Goal: Task Accomplishment & Management: Manage account settings

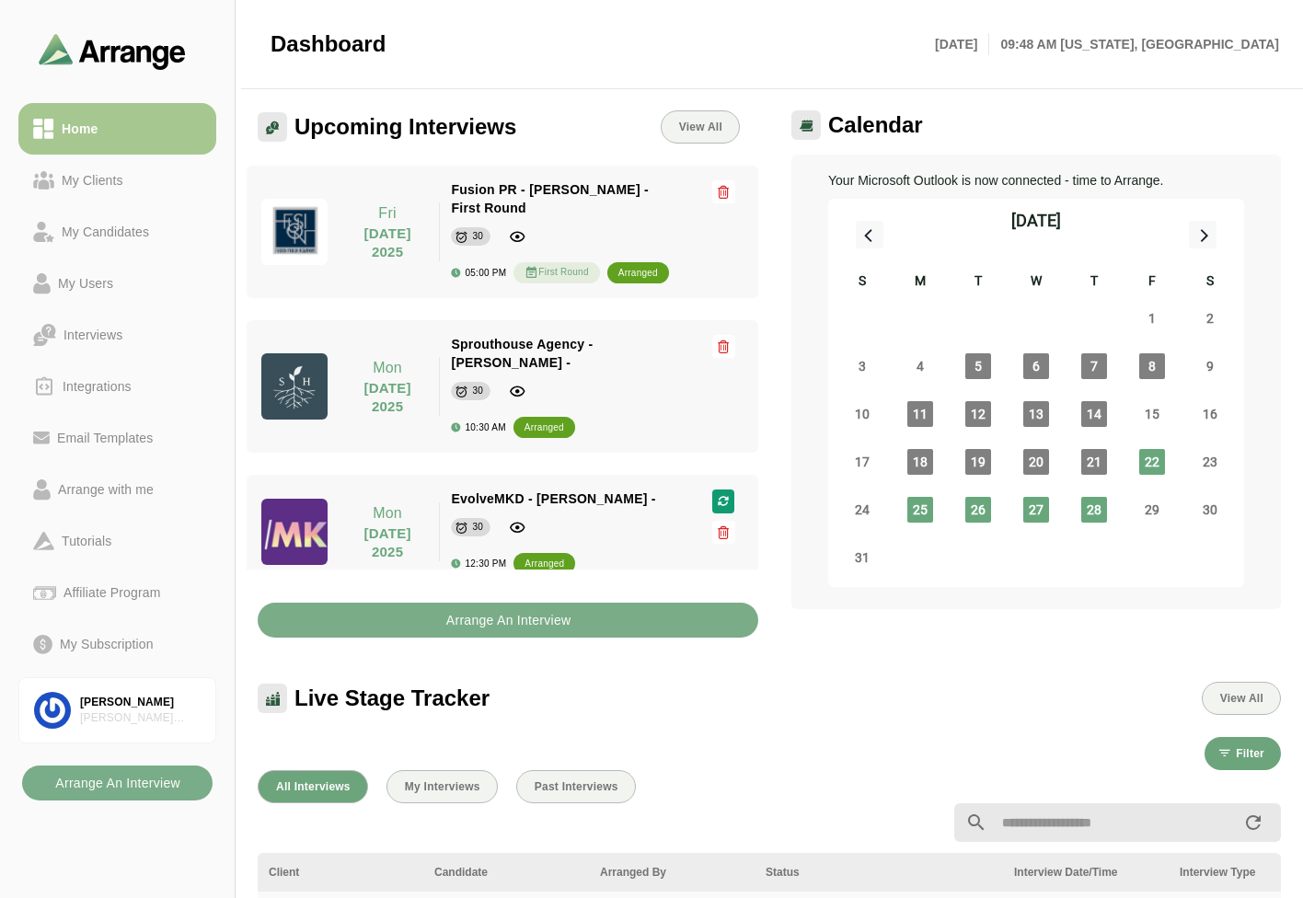
scroll to position [6, 0]
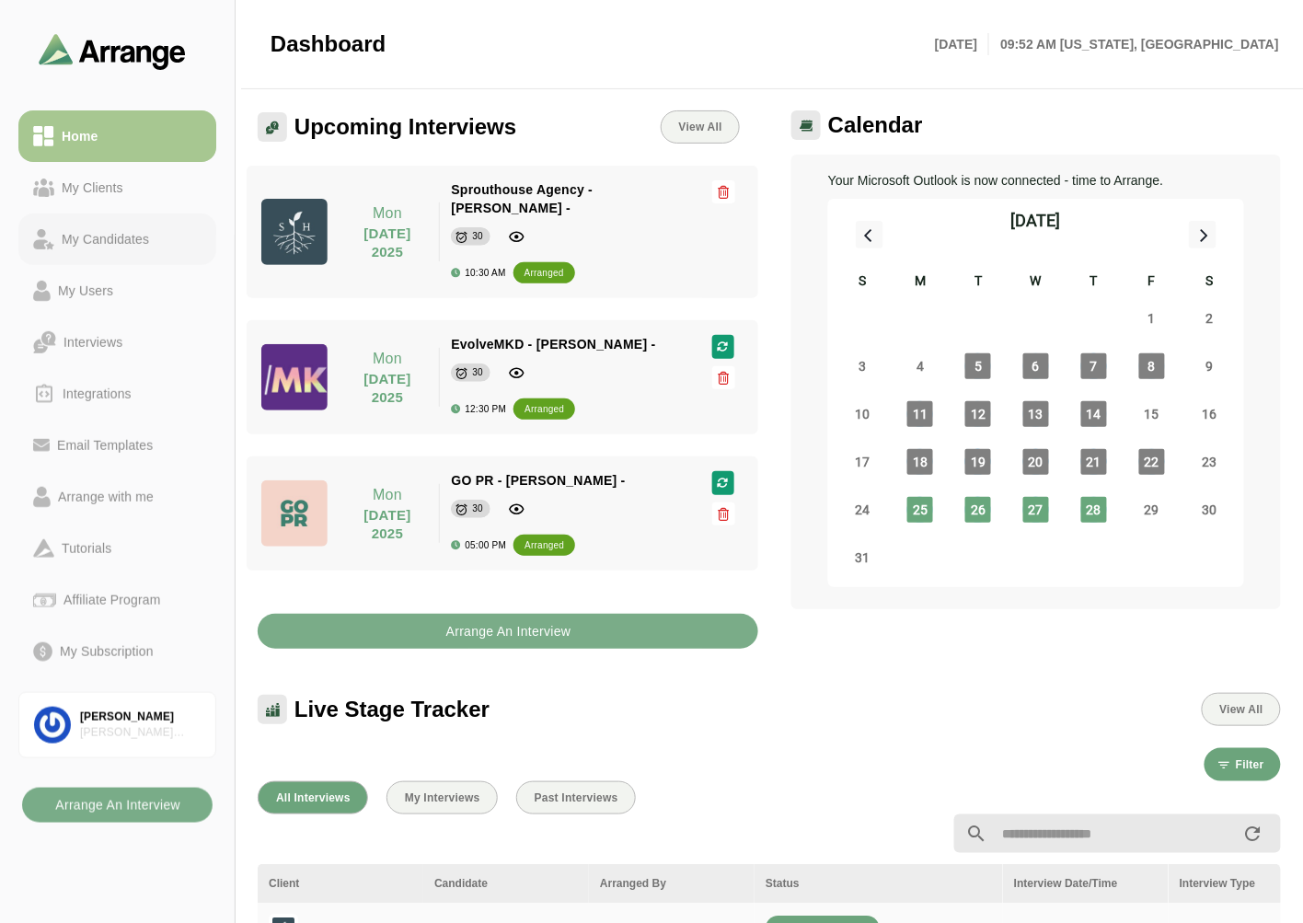
click at [112, 245] on div "My Candidates" at bounding box center [105, 239] width 102 height 22
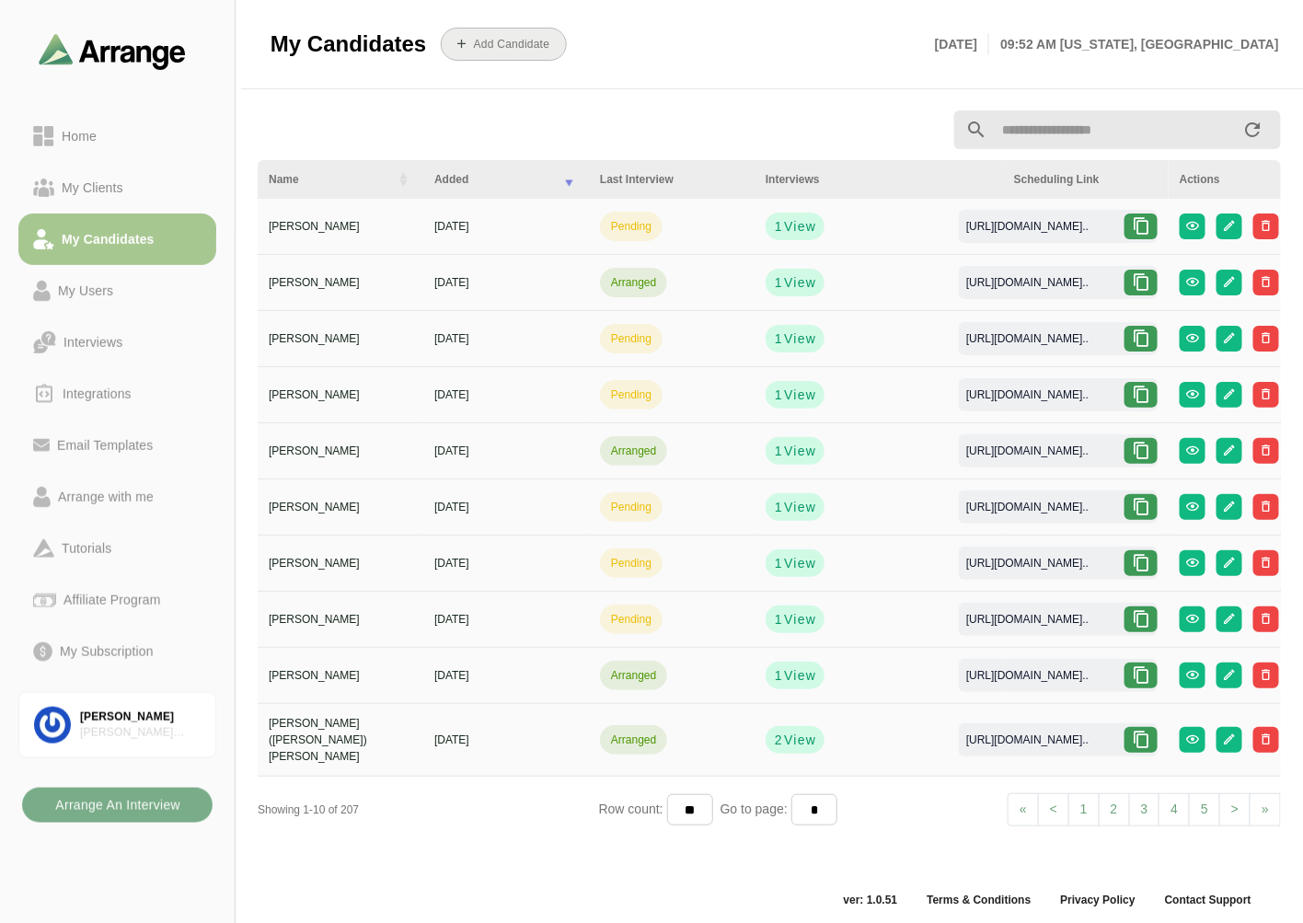
click at [516, 46] on b "Add Candidate" at bounding box center [511, 44] width 77 height 13
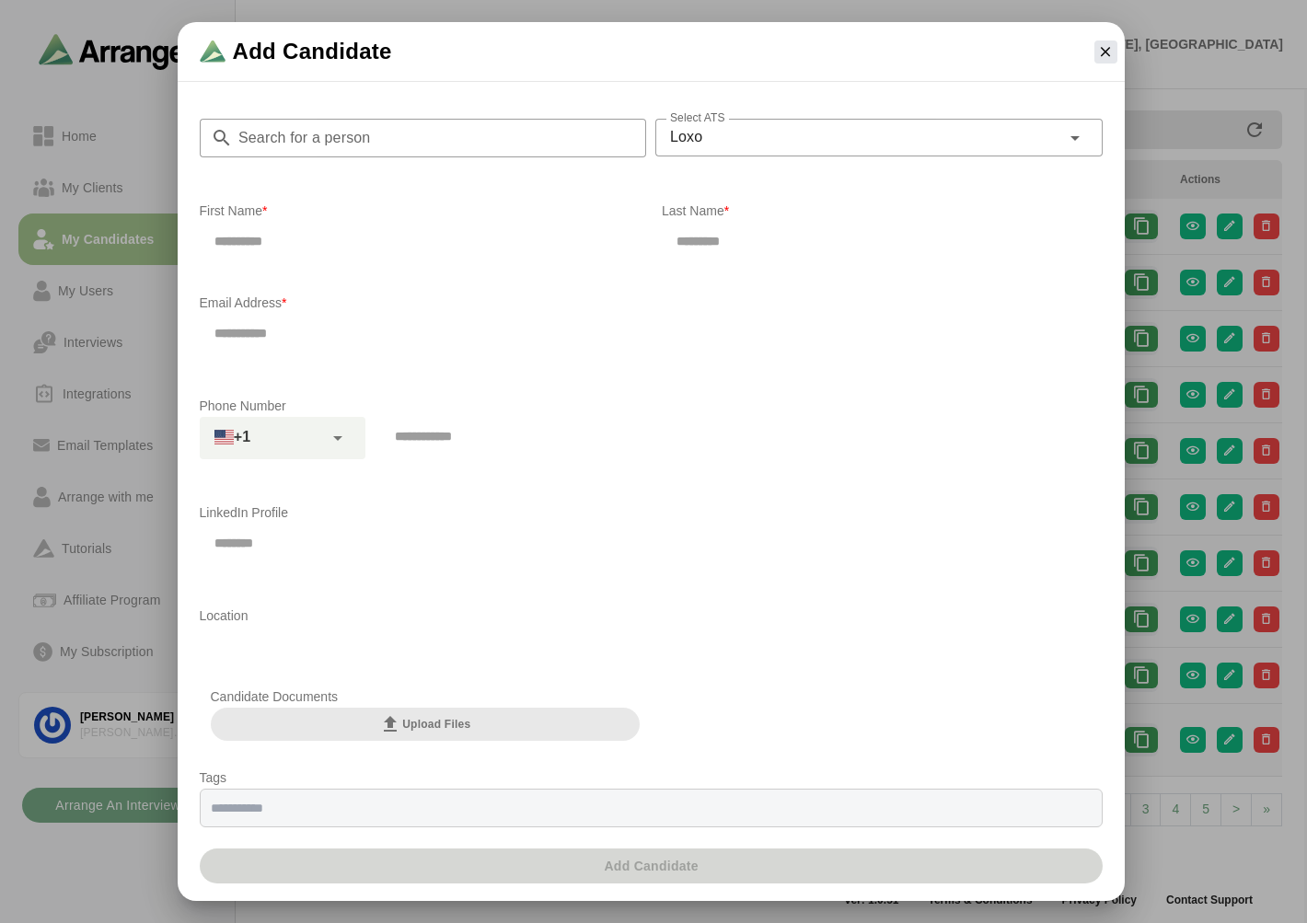
click at [337, 144] on input "Search for a person" at bounding box center [440, 138] width 414 height 39
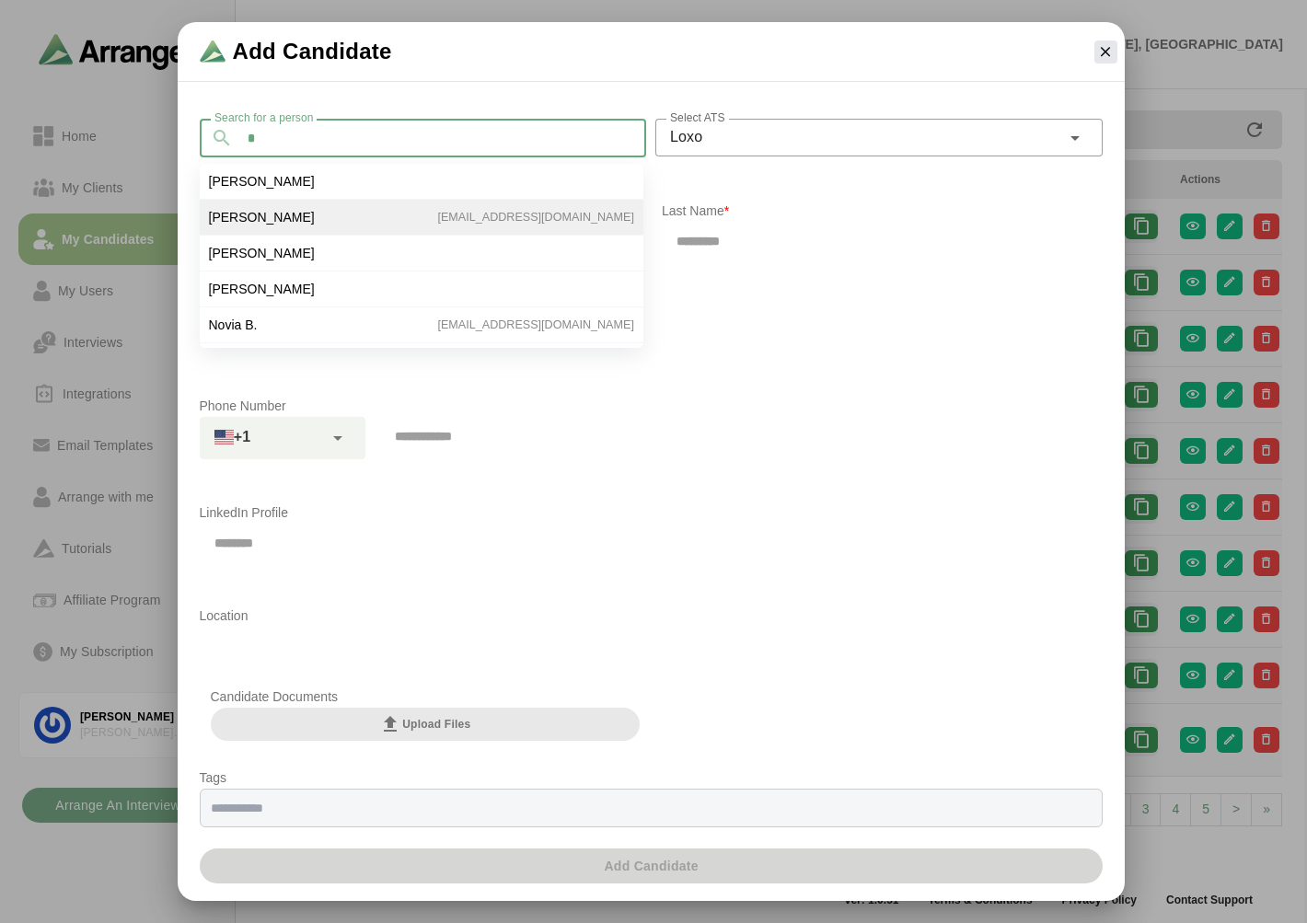
type input "*"
click at [306, 209] on li "Megan B. megancbrown311@gmail.com" at bounding box center [422, 218] width 444 height 36
type input "*****"
type input "**"
type input "**********"
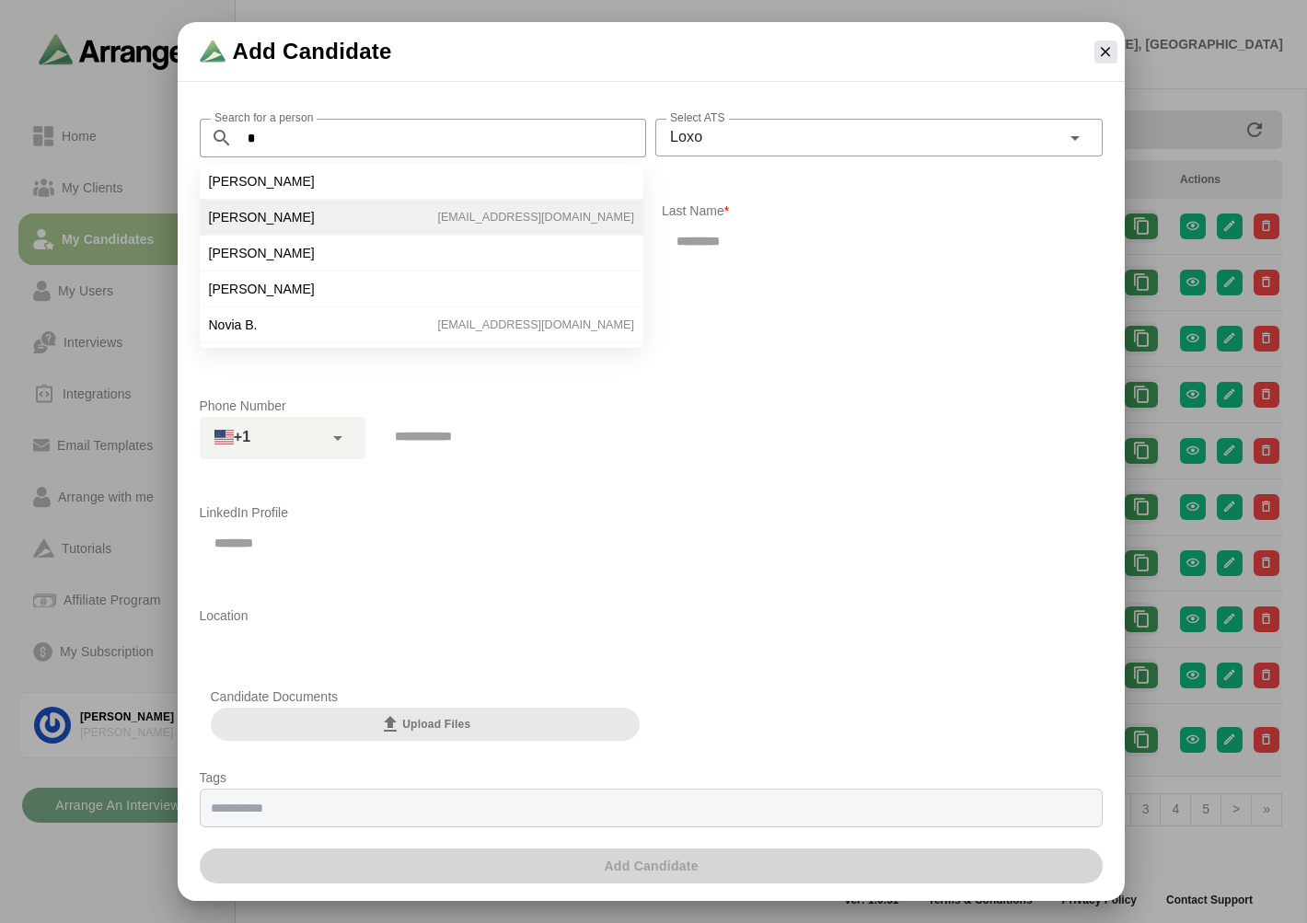
type input "**********"
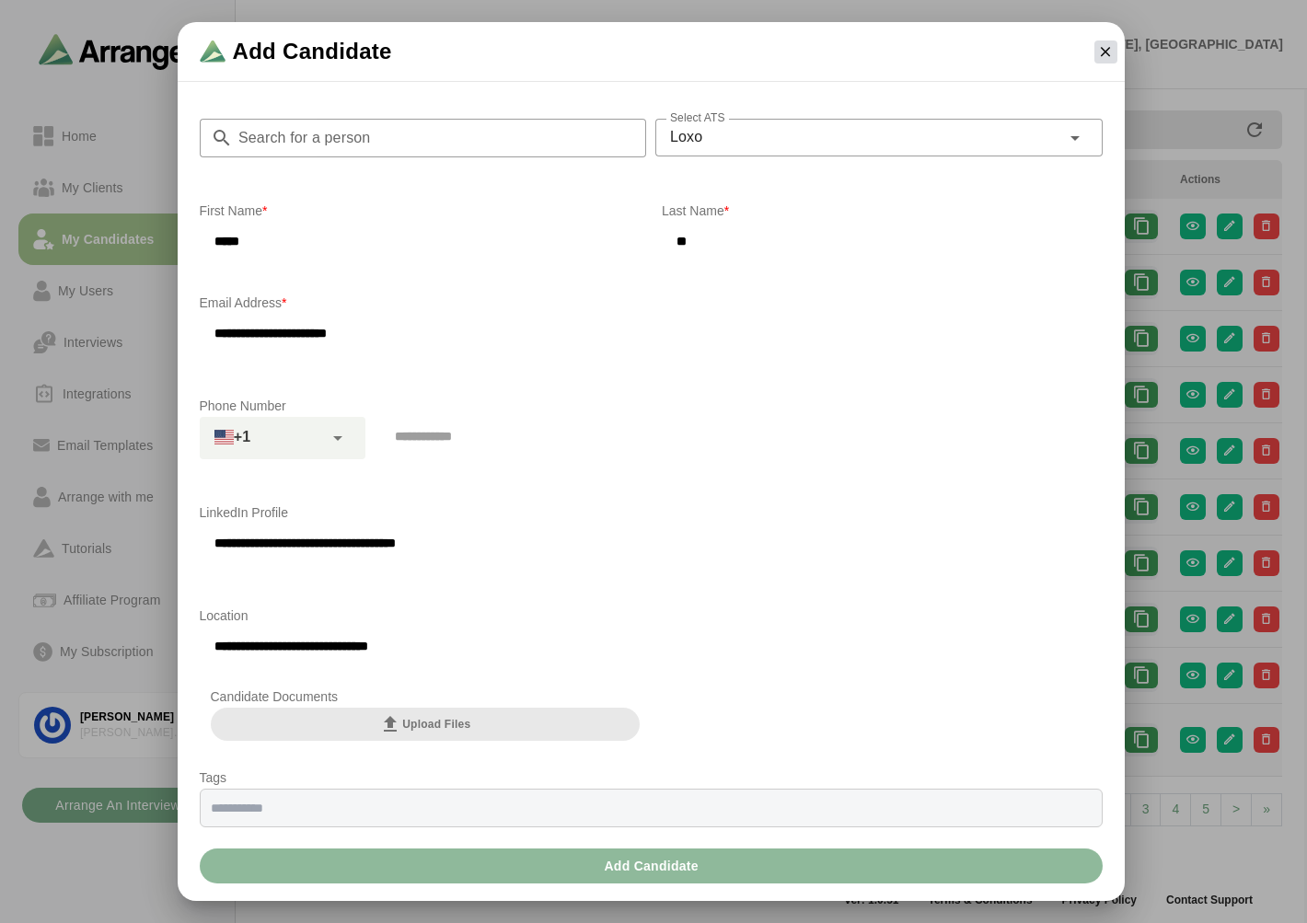
click at [1105, 44] on icon "button" at bounding box center [1105, 51] width 17 height 17
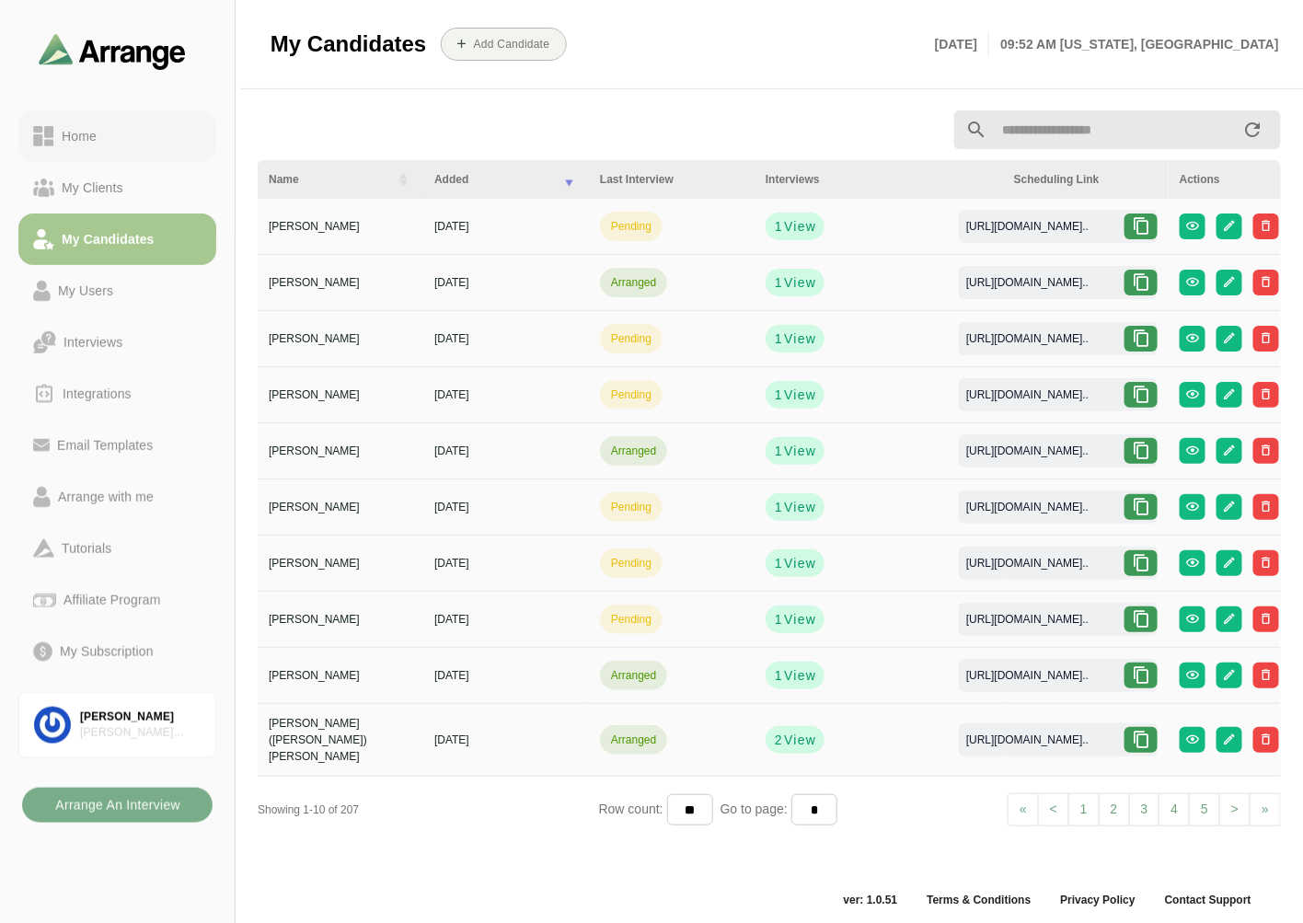
click at [84, 127] on div "Home" at bounding box center [79, 136] width 50 height 22
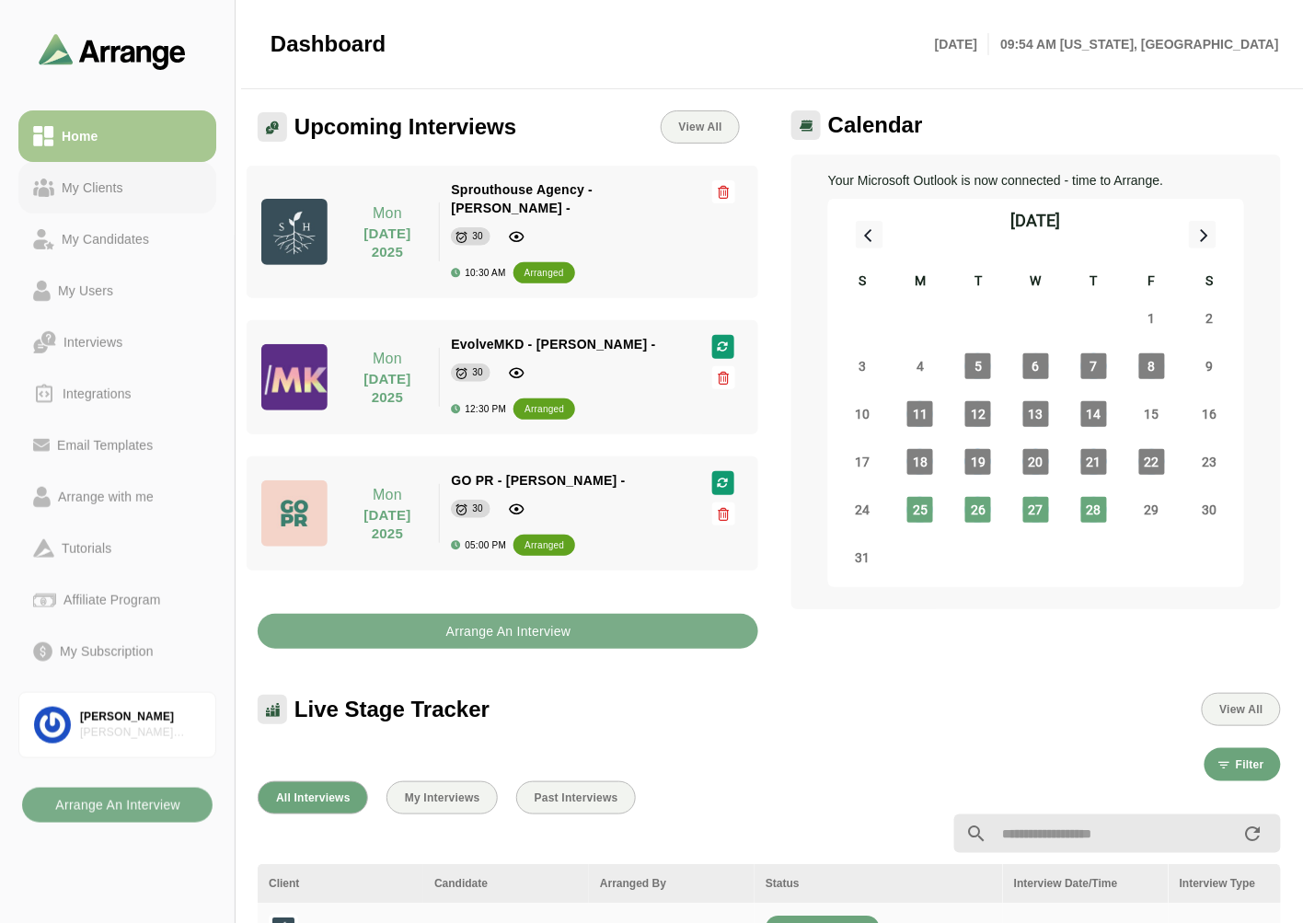
click at [140, 186] on div "My Clients" at bounding box center [117, 188] width 168 height 22
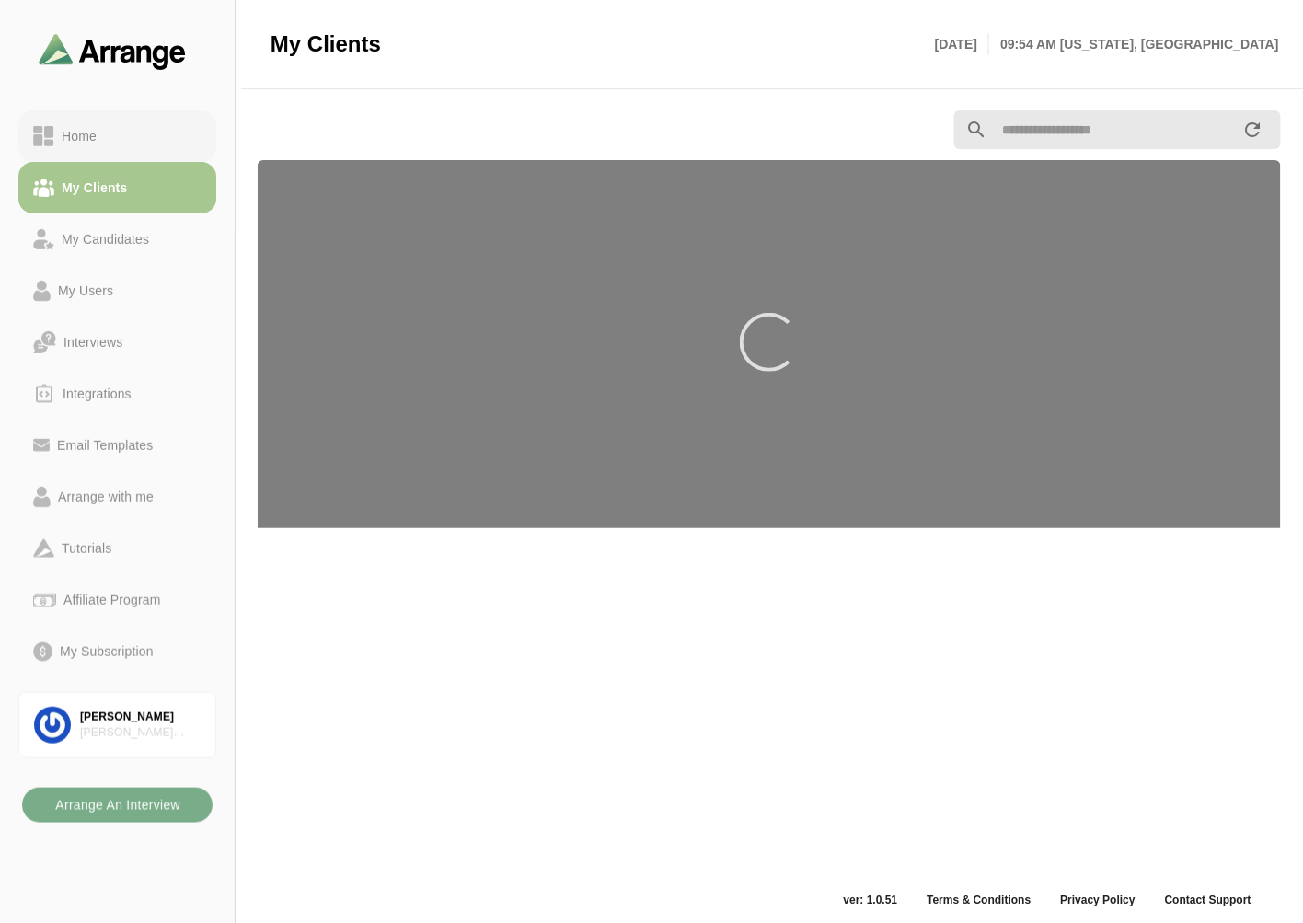
click at [133, 136] on div "Home" at bounding box center [117, 136] width 168 height 22
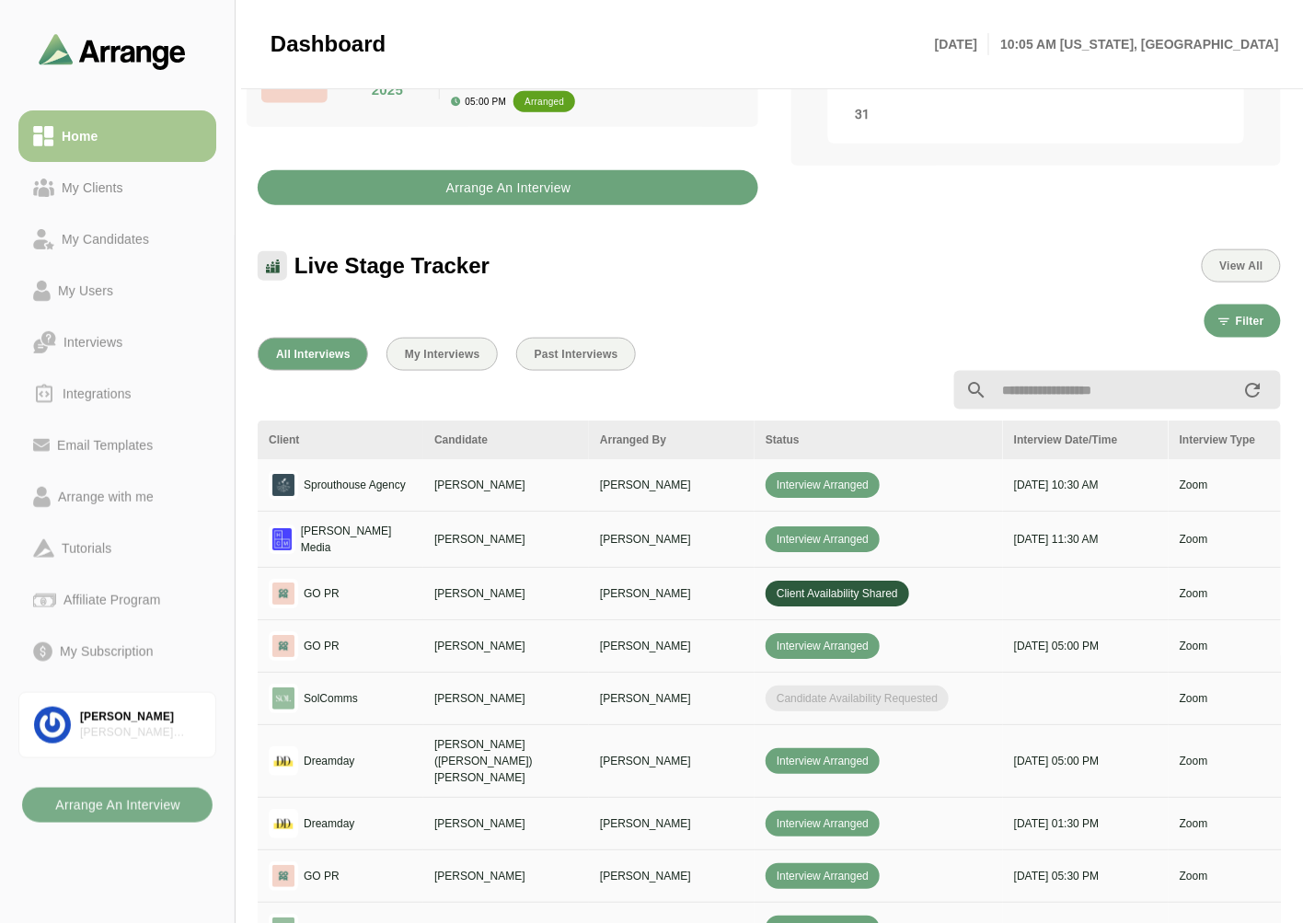
scroll to position [613, 0]
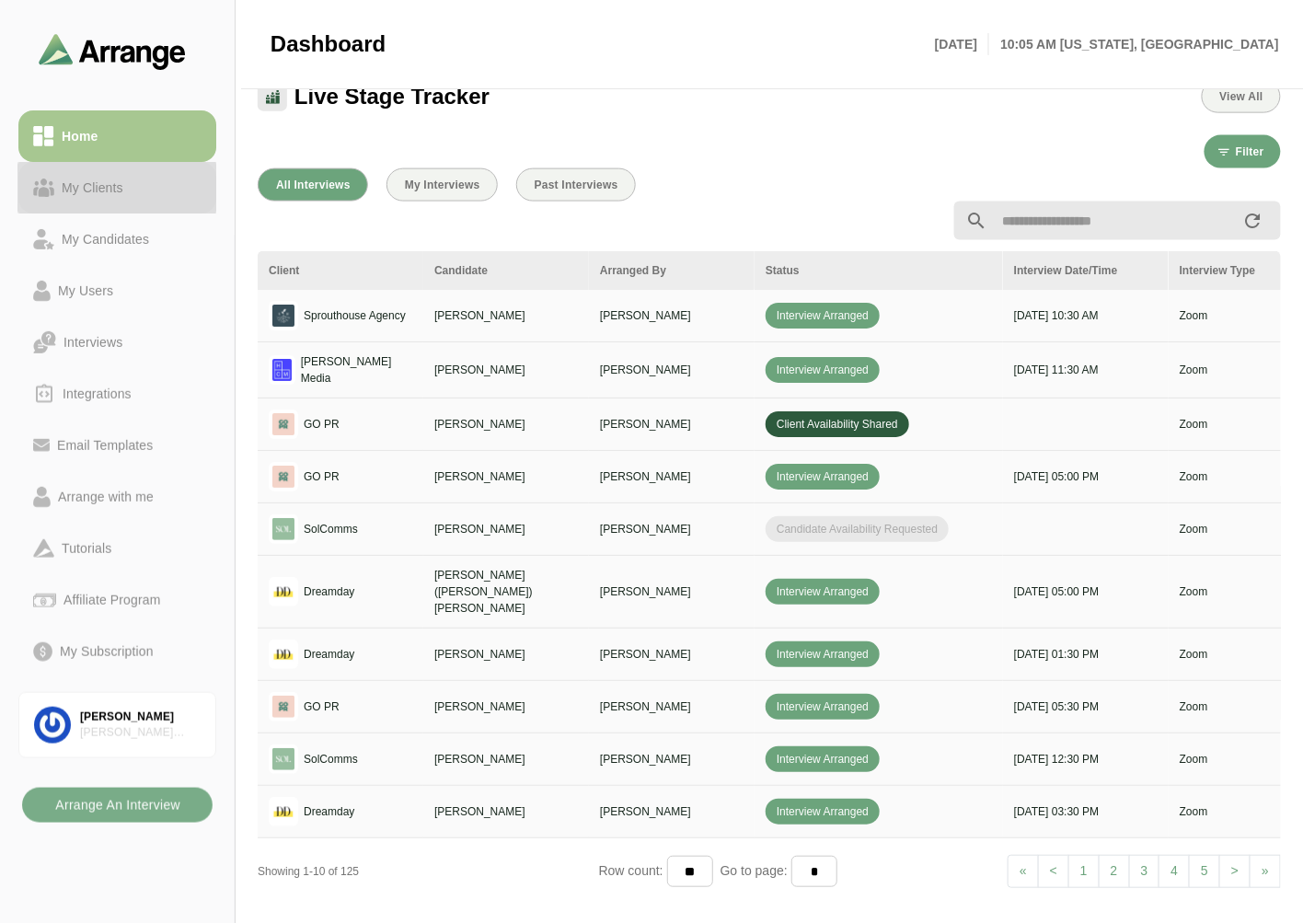
click at [161, 194] on div "My Clients" at bounding box center [117, 188] width 168 height 22
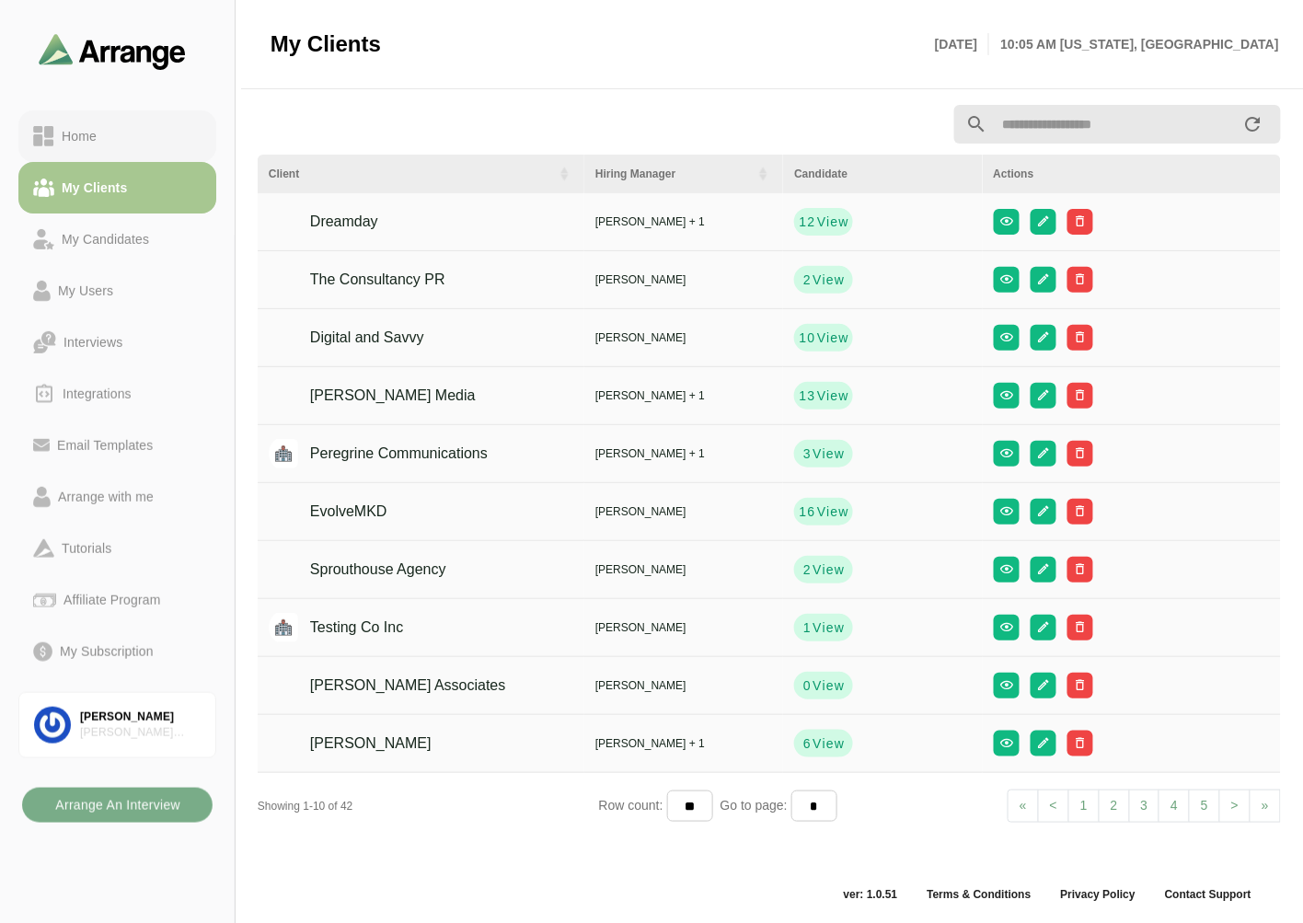
click at [161, 140] on div "Home" at bounding box center [117, 136] width 168 height 22
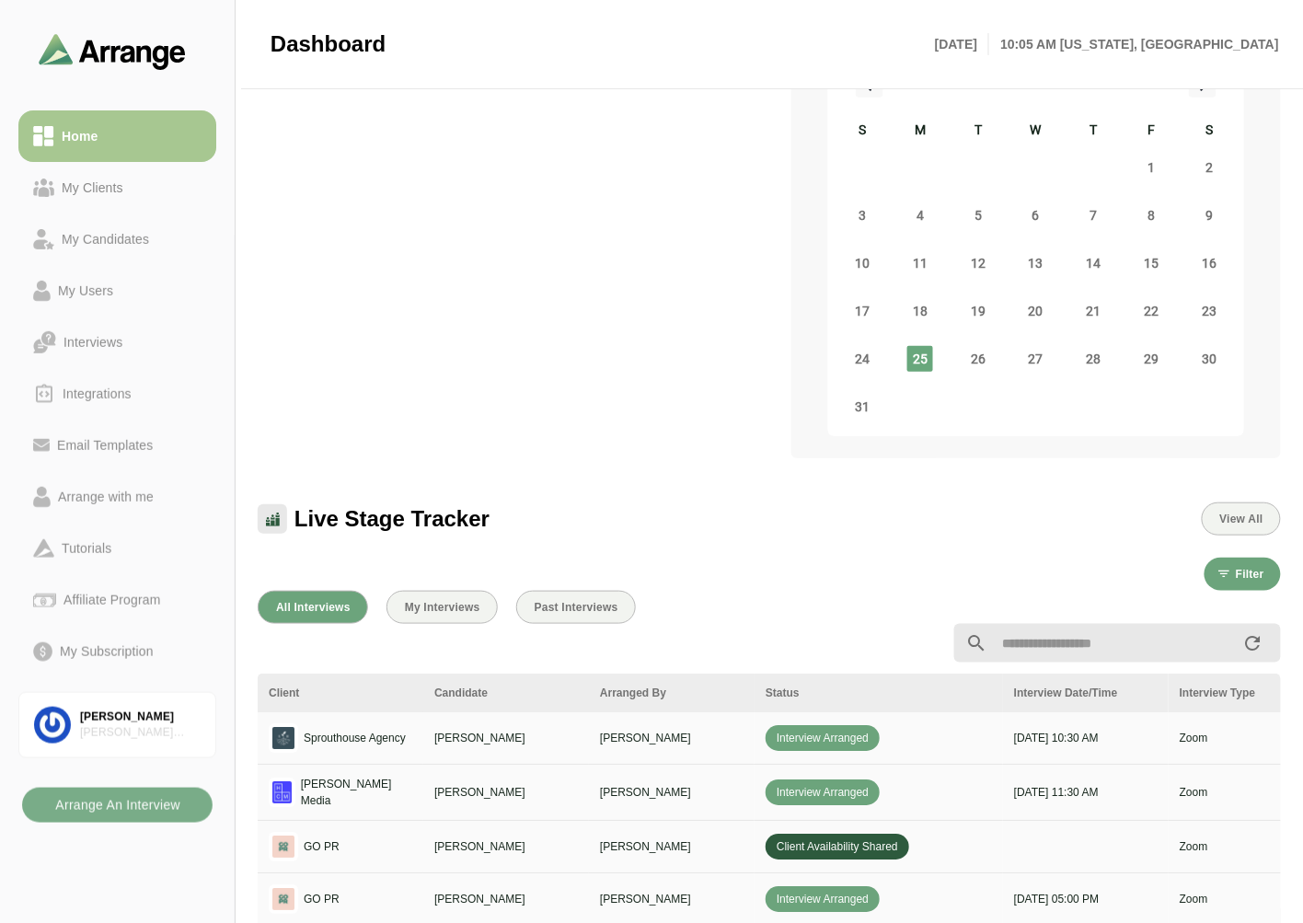
scroll to position [619, 0]
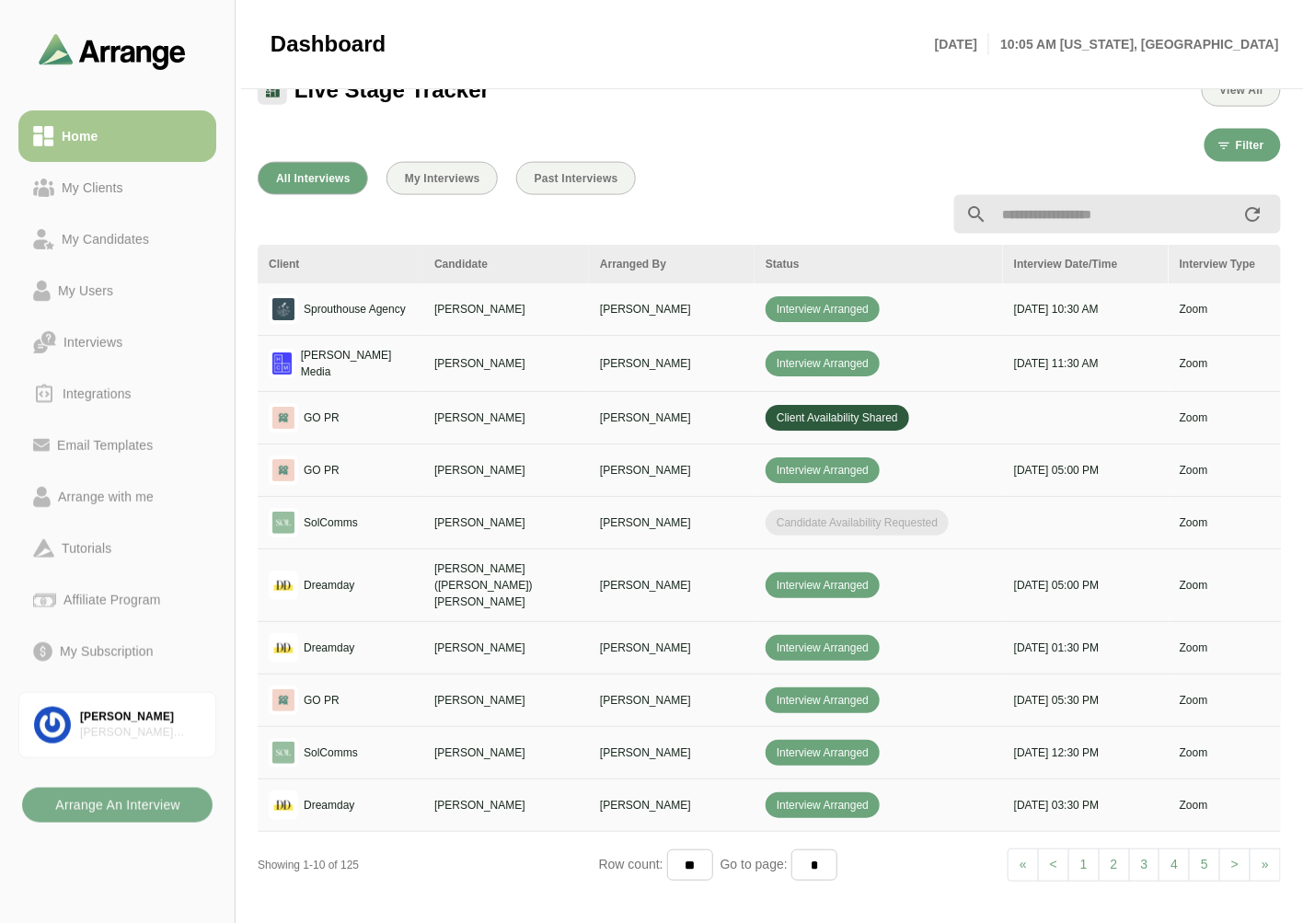
click at [1111, 849] on link "2" at bounding box center [1114, 865] width 31 height 33
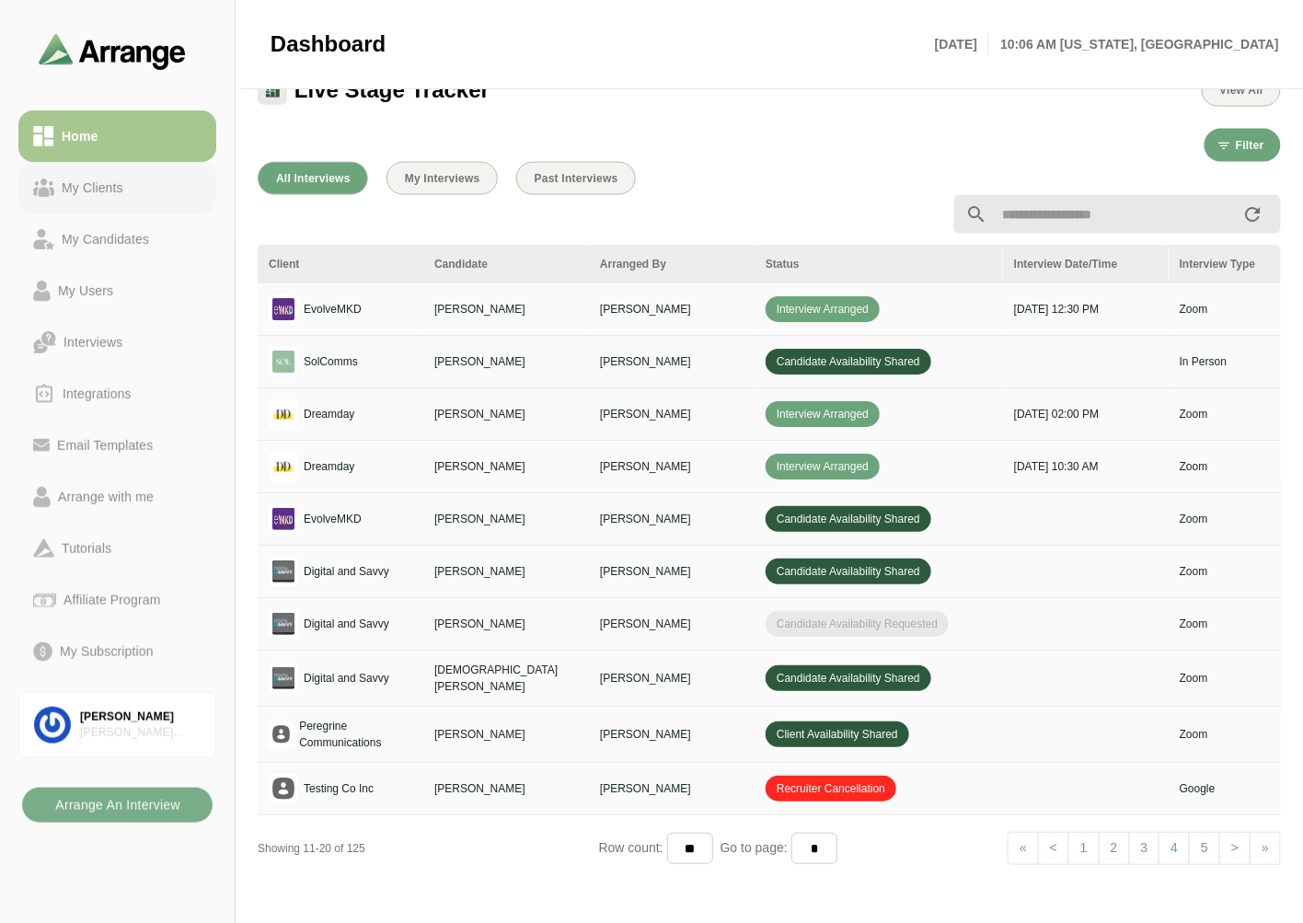
click at [101, 182] on div "My Clients" at bounding box center [92, 188] width 76 height 22
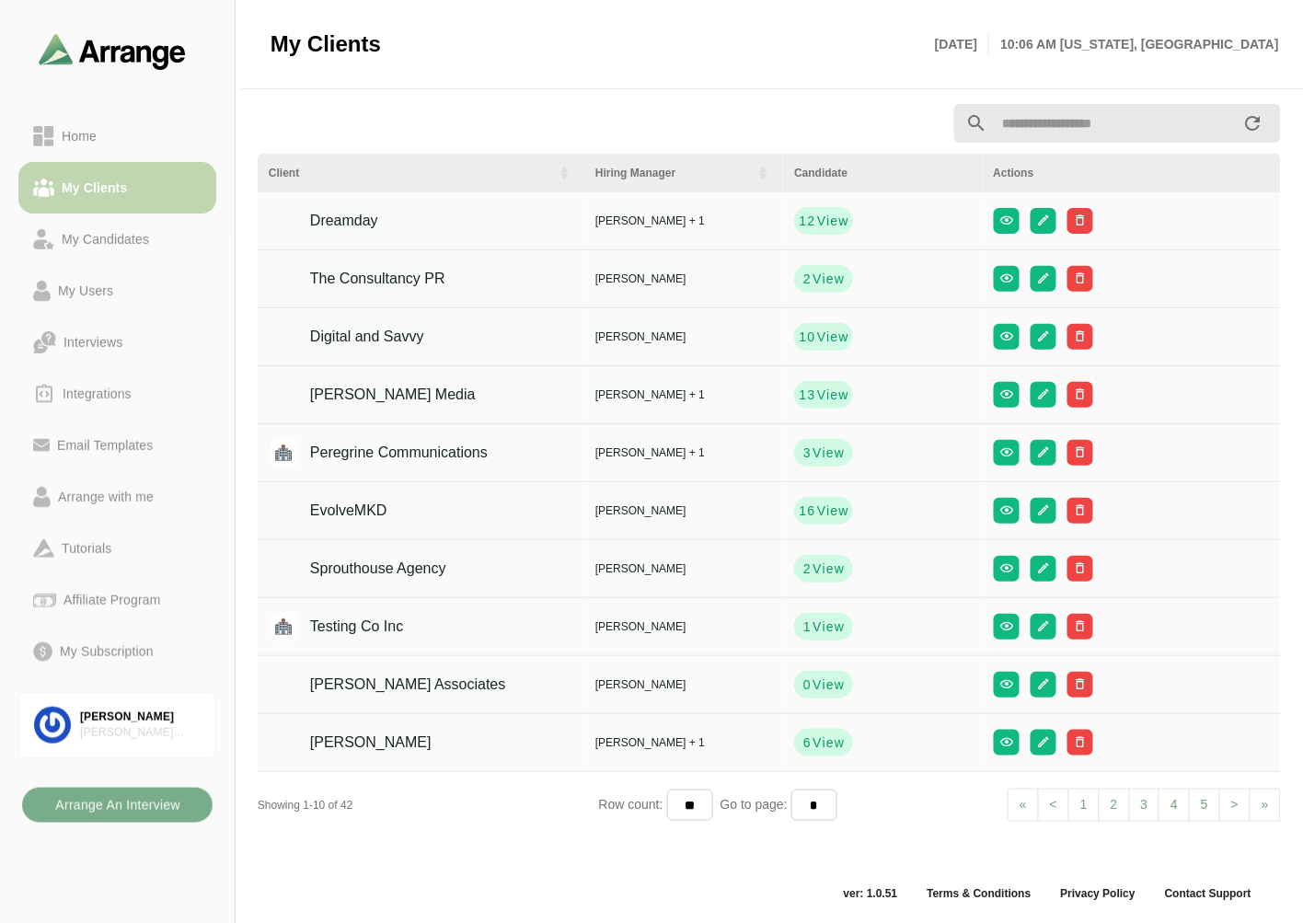
scroll to position [6, 0]
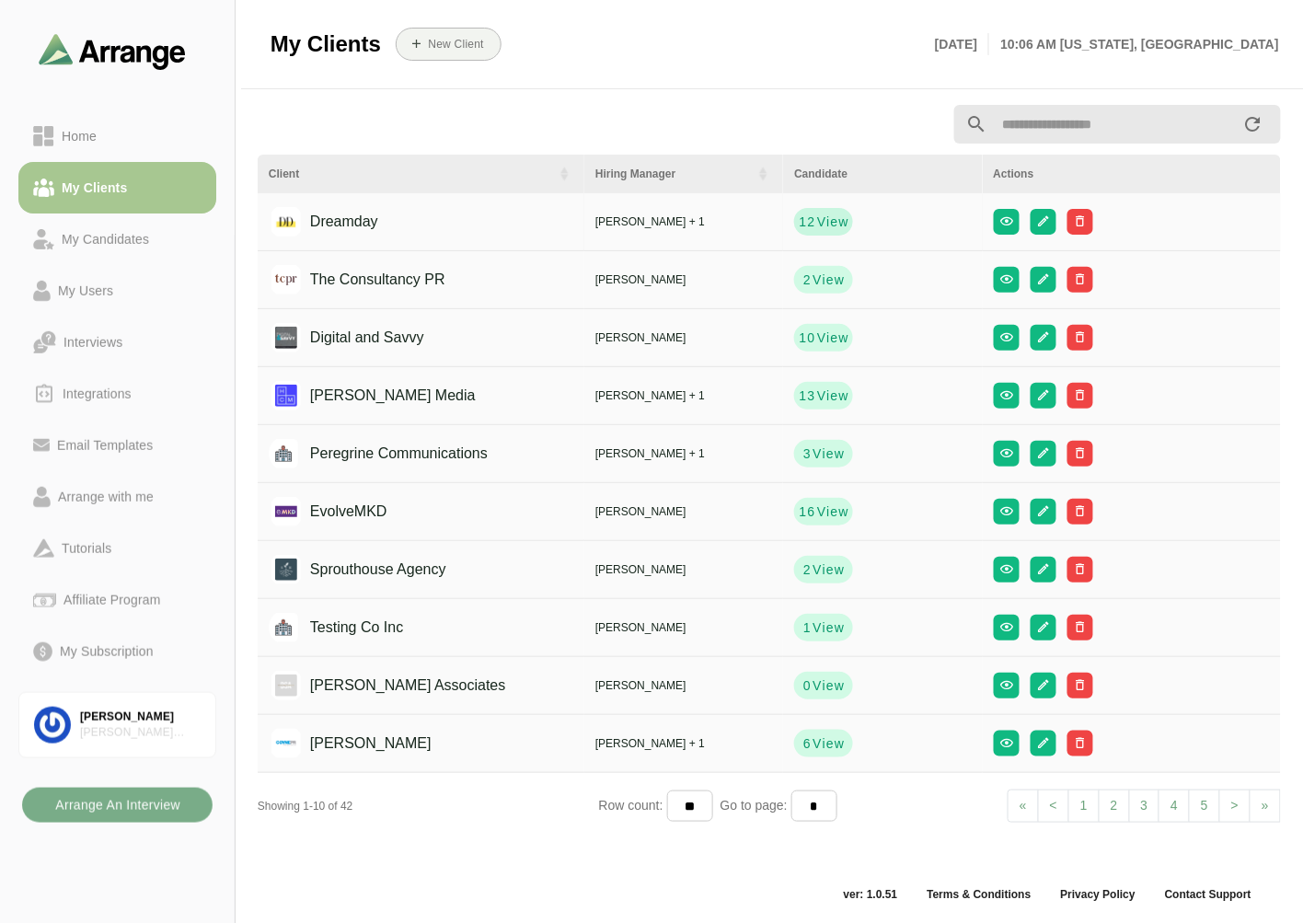
click at [840, 223] on button "12 View" at bounding box center [823, 222] width 59 height 28
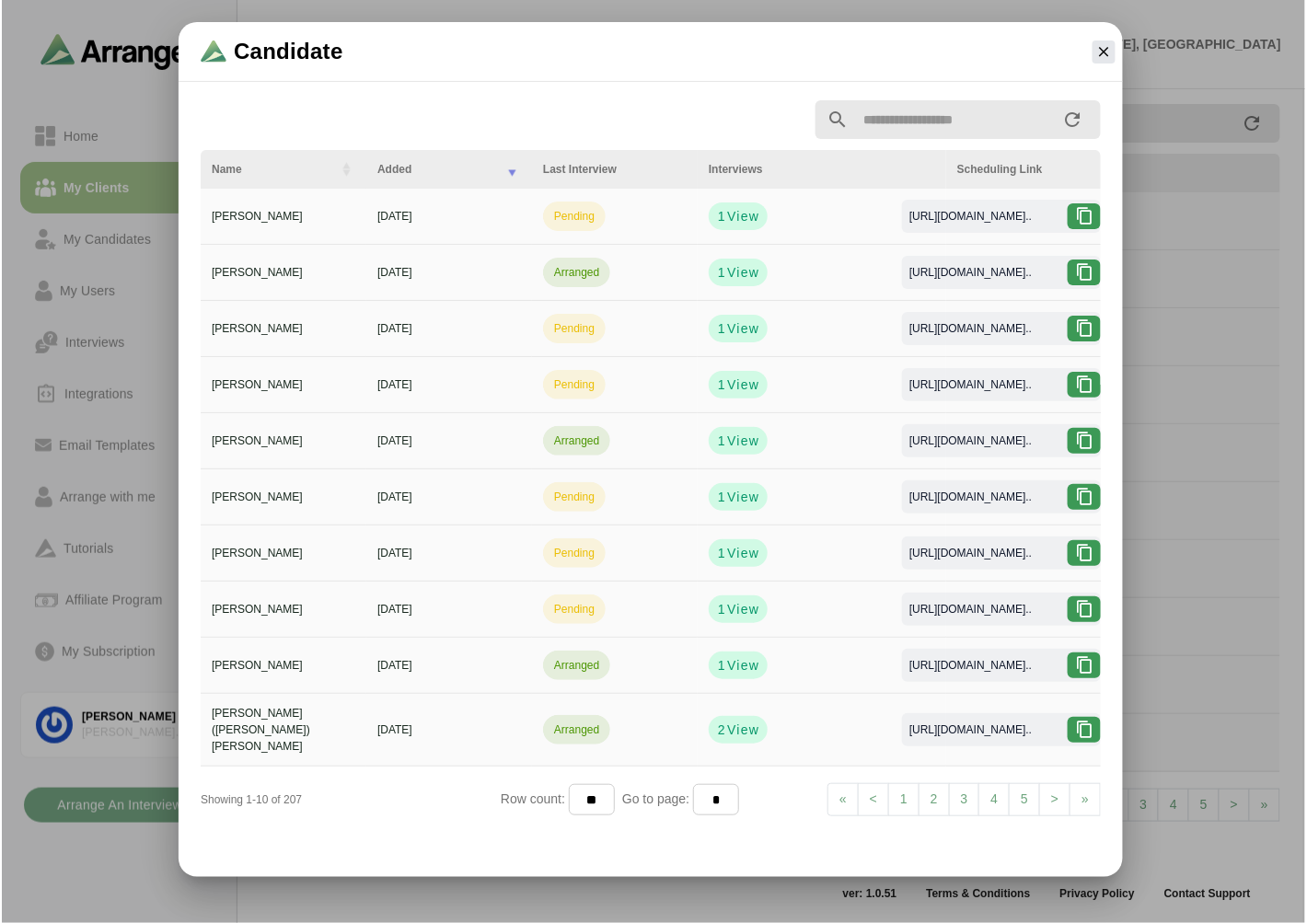
scroll to position [0, 0]
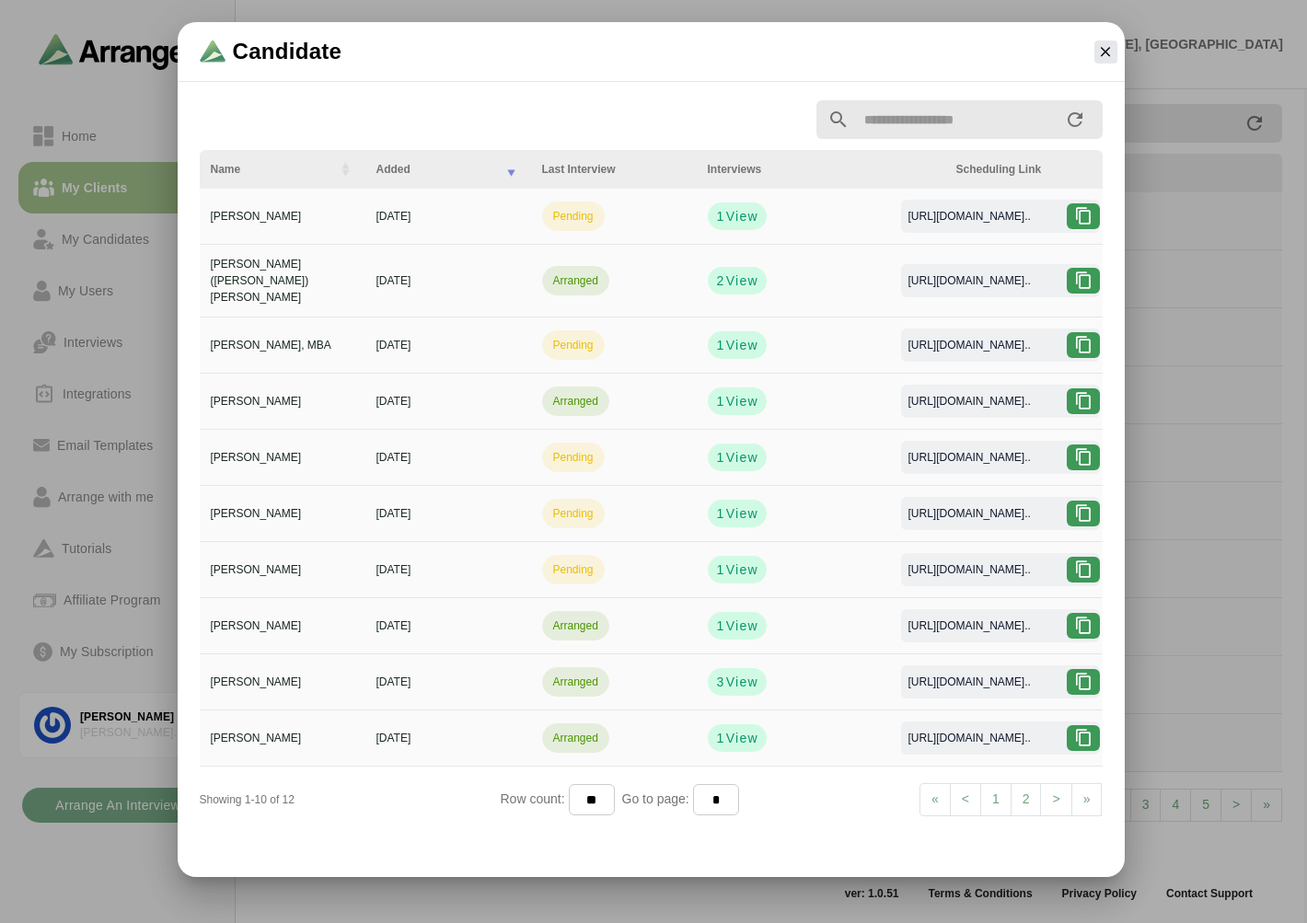
click at [886, 120] on input "text" at bounding box center [956, 119] width 214 height 39
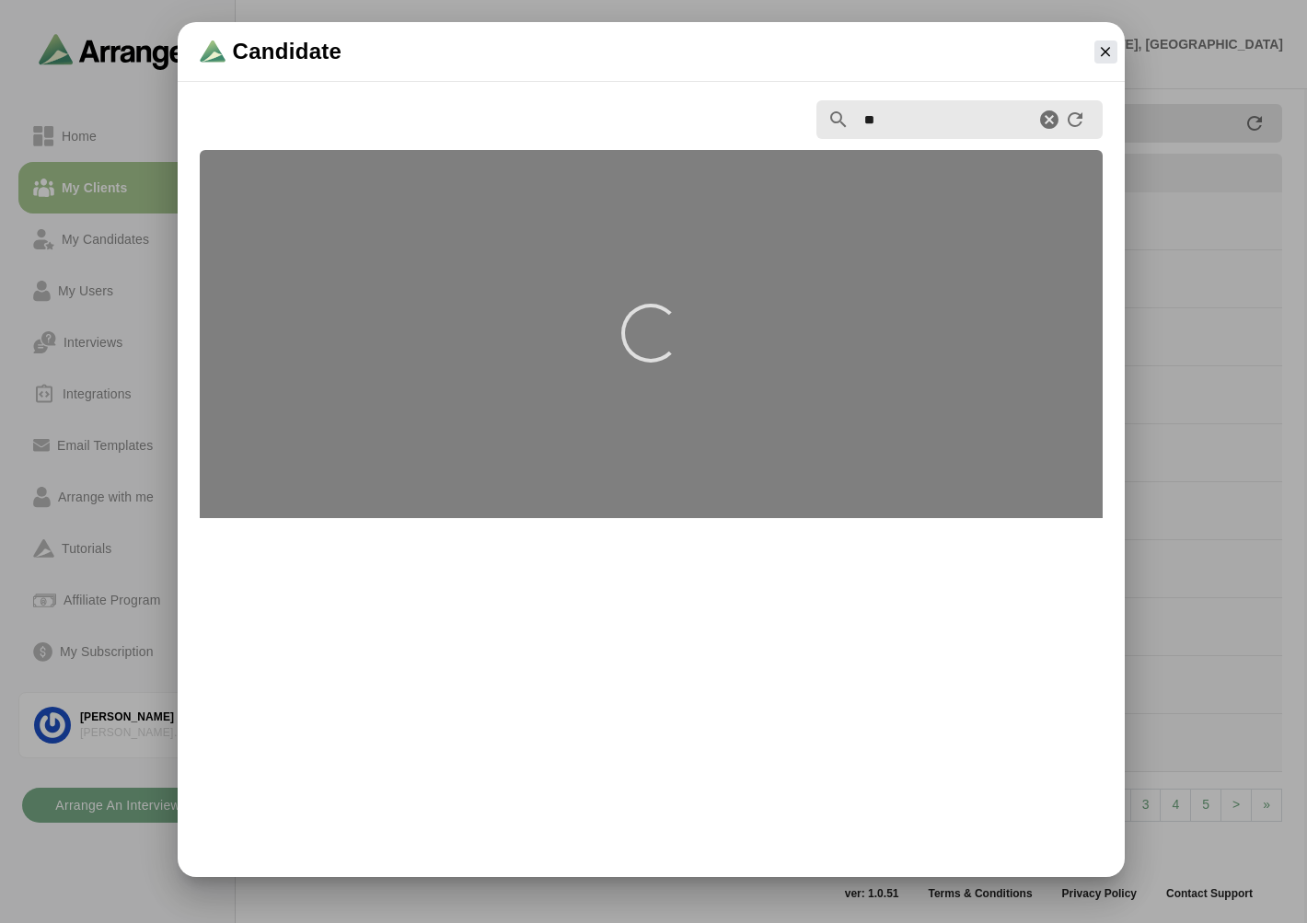
type input "*"
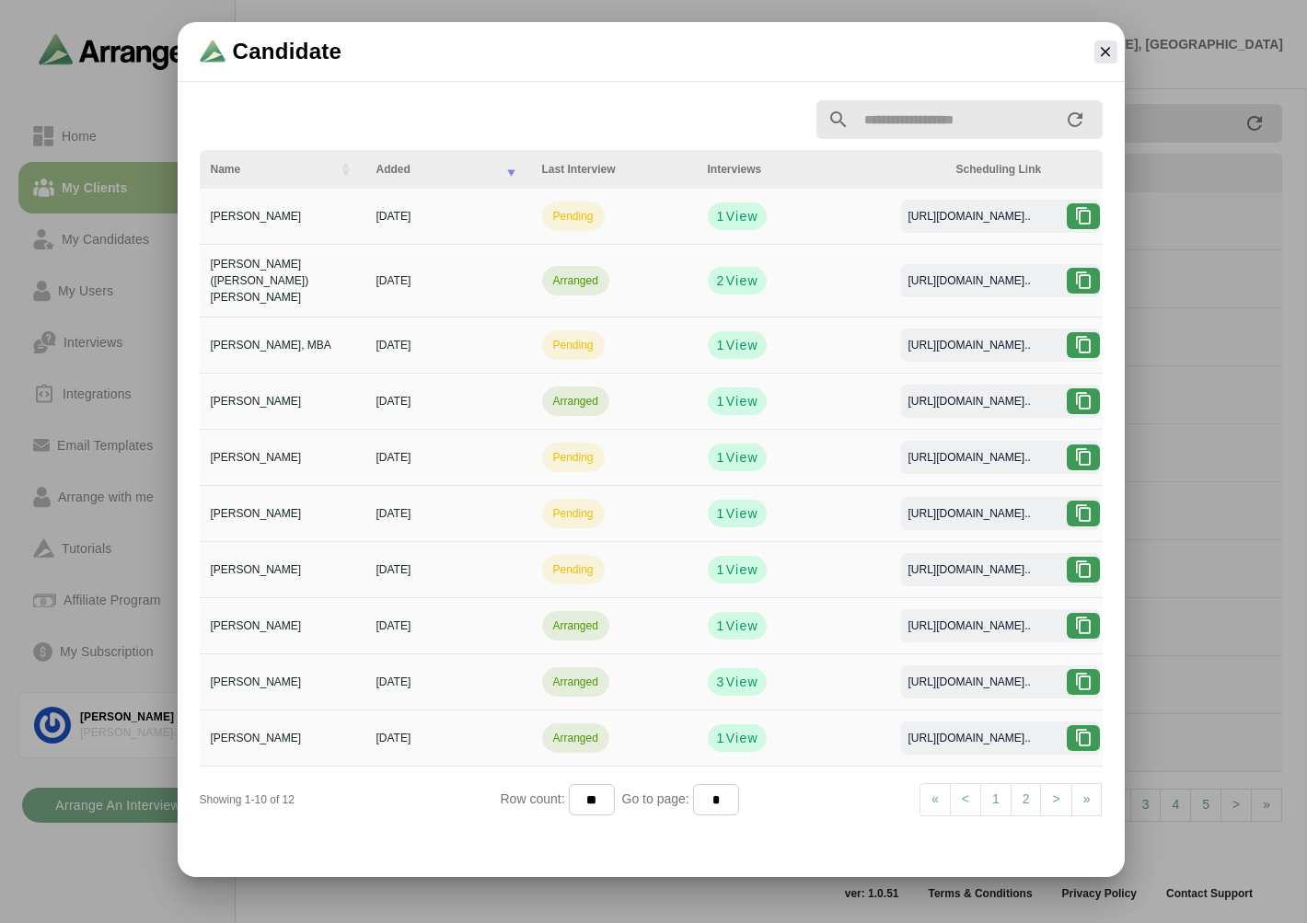
scroll to position [2, 0]
click at [744, 617] on span "View" at bounding box center [740, 624] width 33 height 18
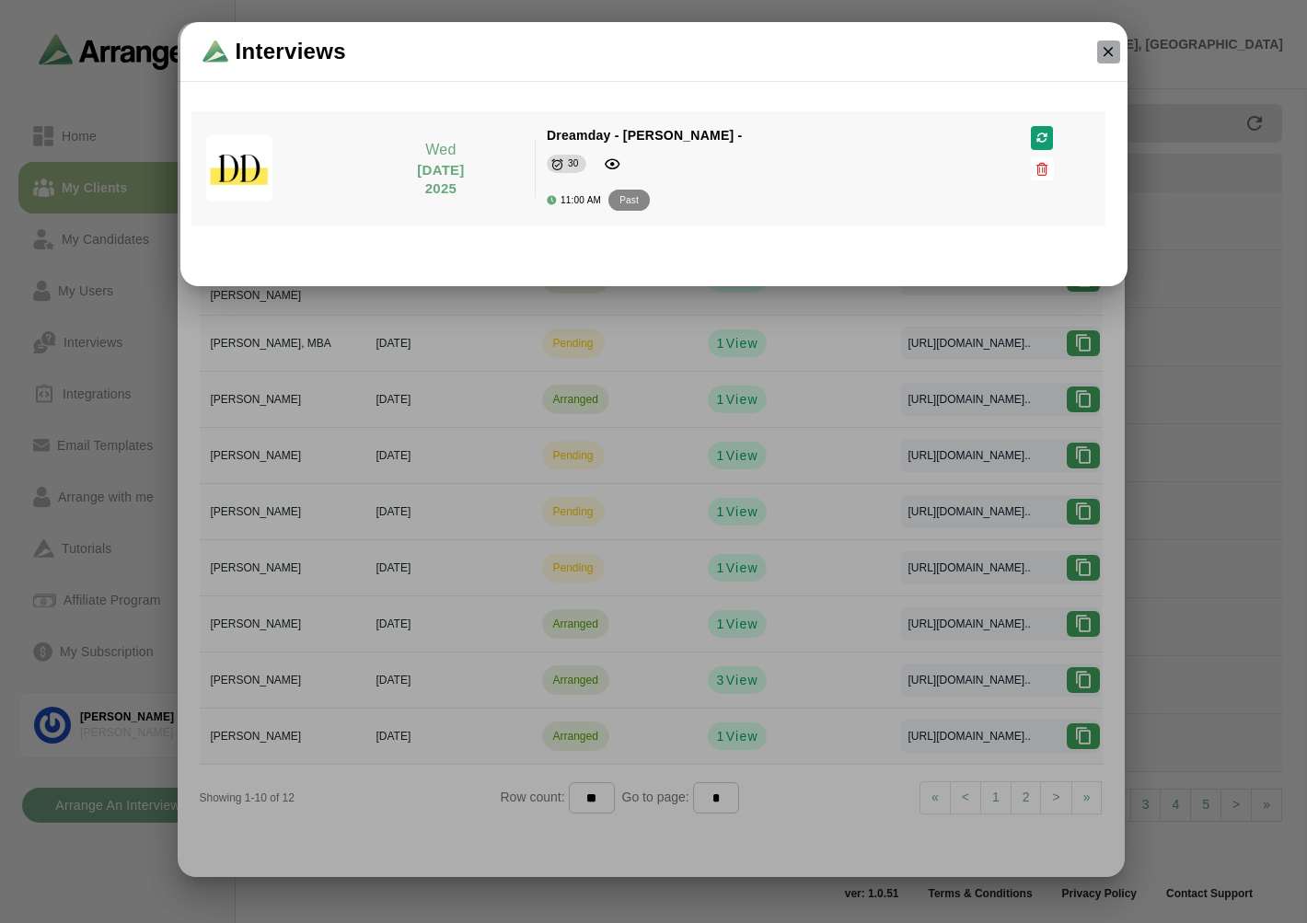
click at [1106, 53] on icon "button" at bounding box center [1108, 51] width 17 height 17
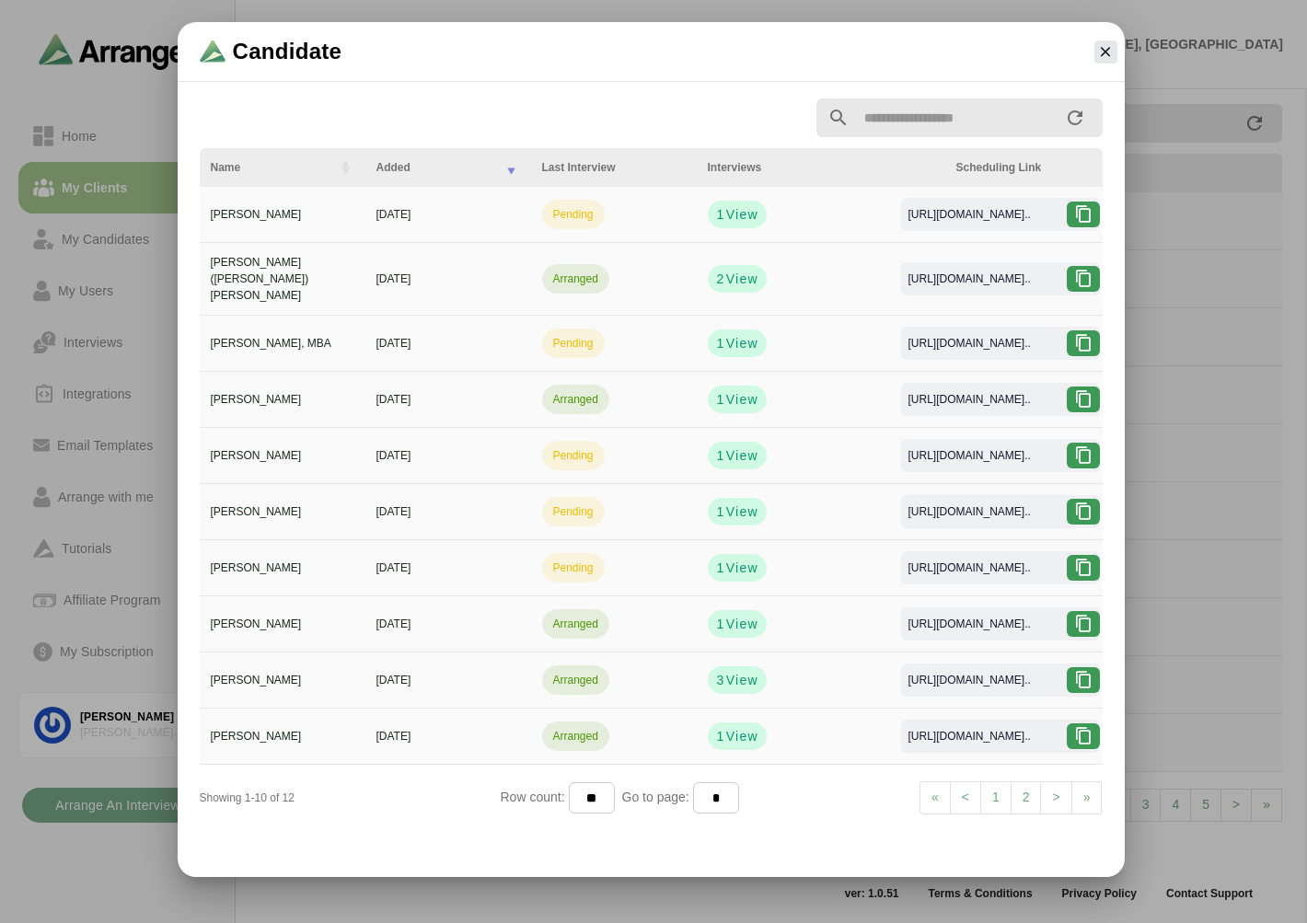
click at [1029, 789] on link "2" at bounding box center [1025, 797] width 31 height 33
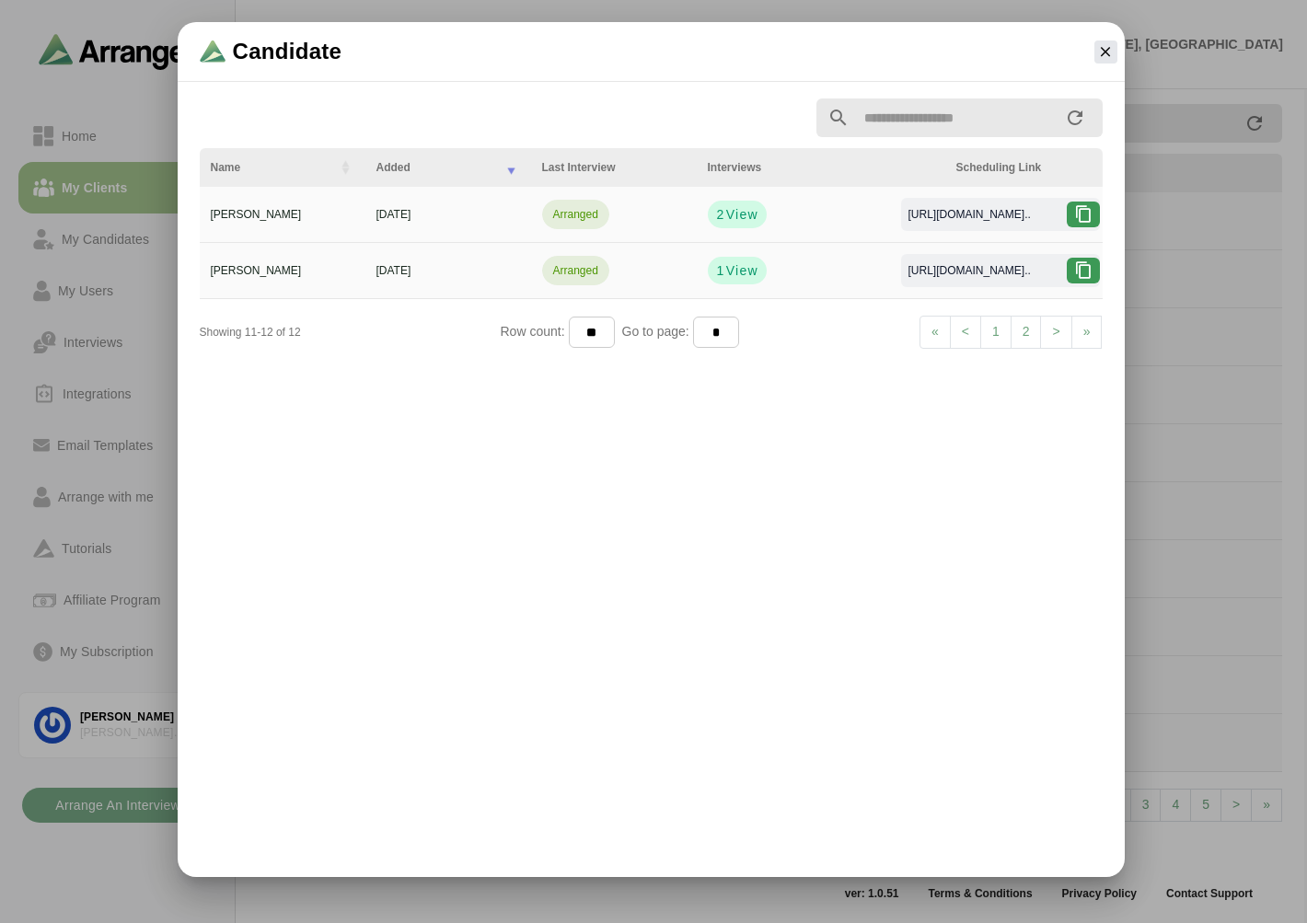
click at [991, 329] on link "1" at bounding box center [995, 332] width 31 height 33
select select "*"
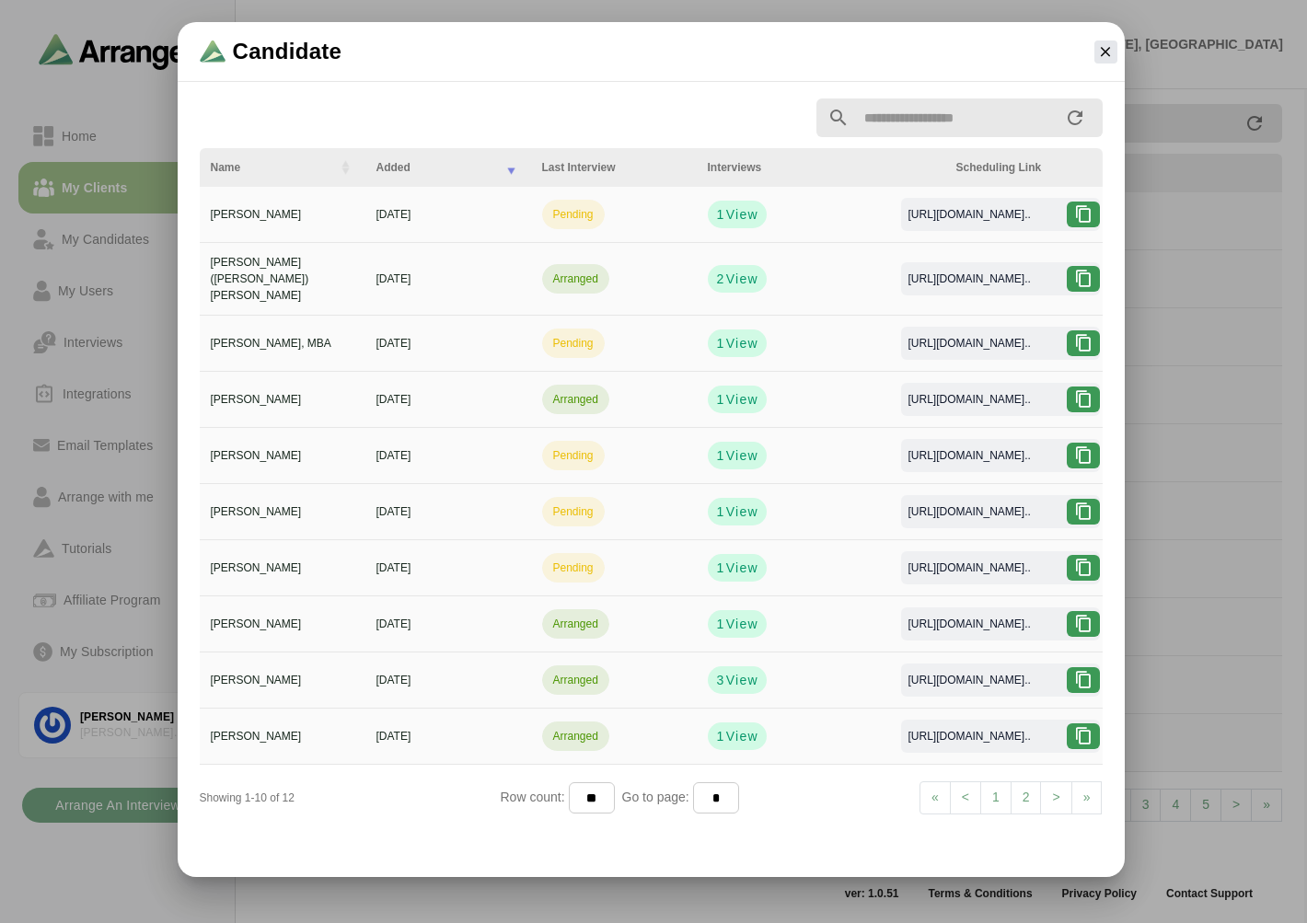
scroll to position [0, 0]
click at [1119, 47] on div at bounding box center [1106, 52] width 38 height 38
click at [1110, 50] on icon "button" at bounding box center [1105, 51] width 17 height 17
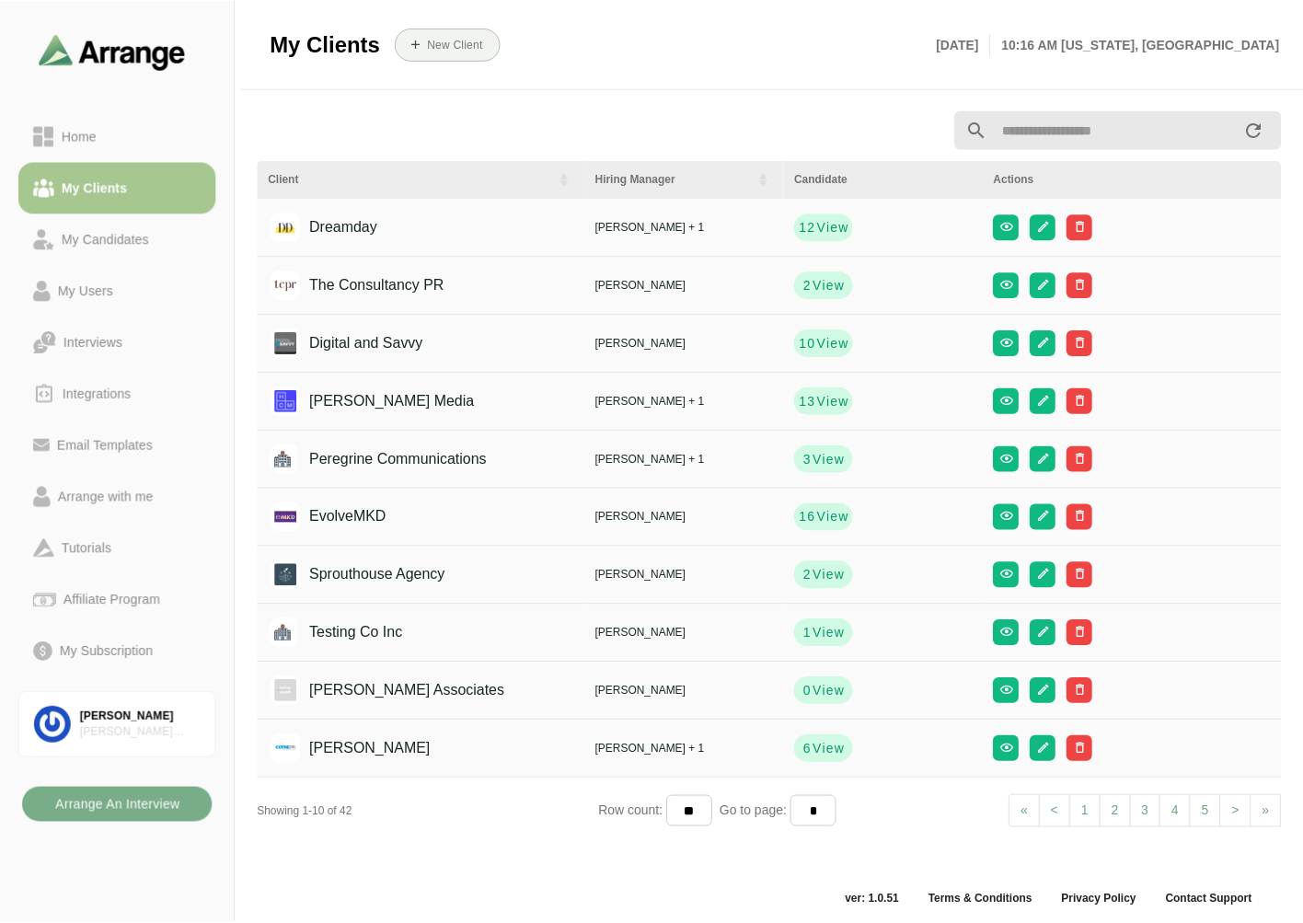
scroll to position [6, 0]
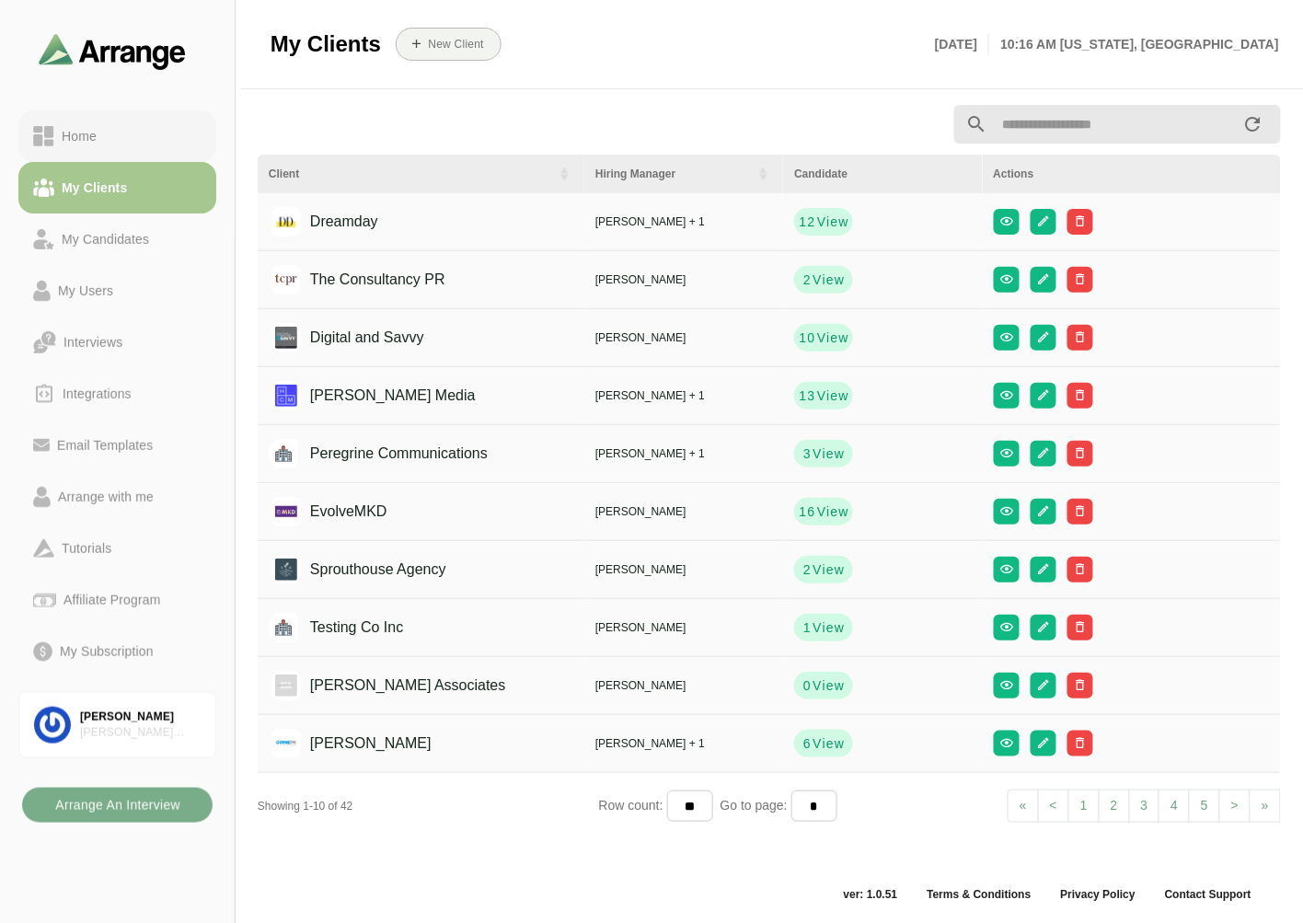
click at [124, 134] on div "Home" at bounding box center [117, 136] width 168 height 22
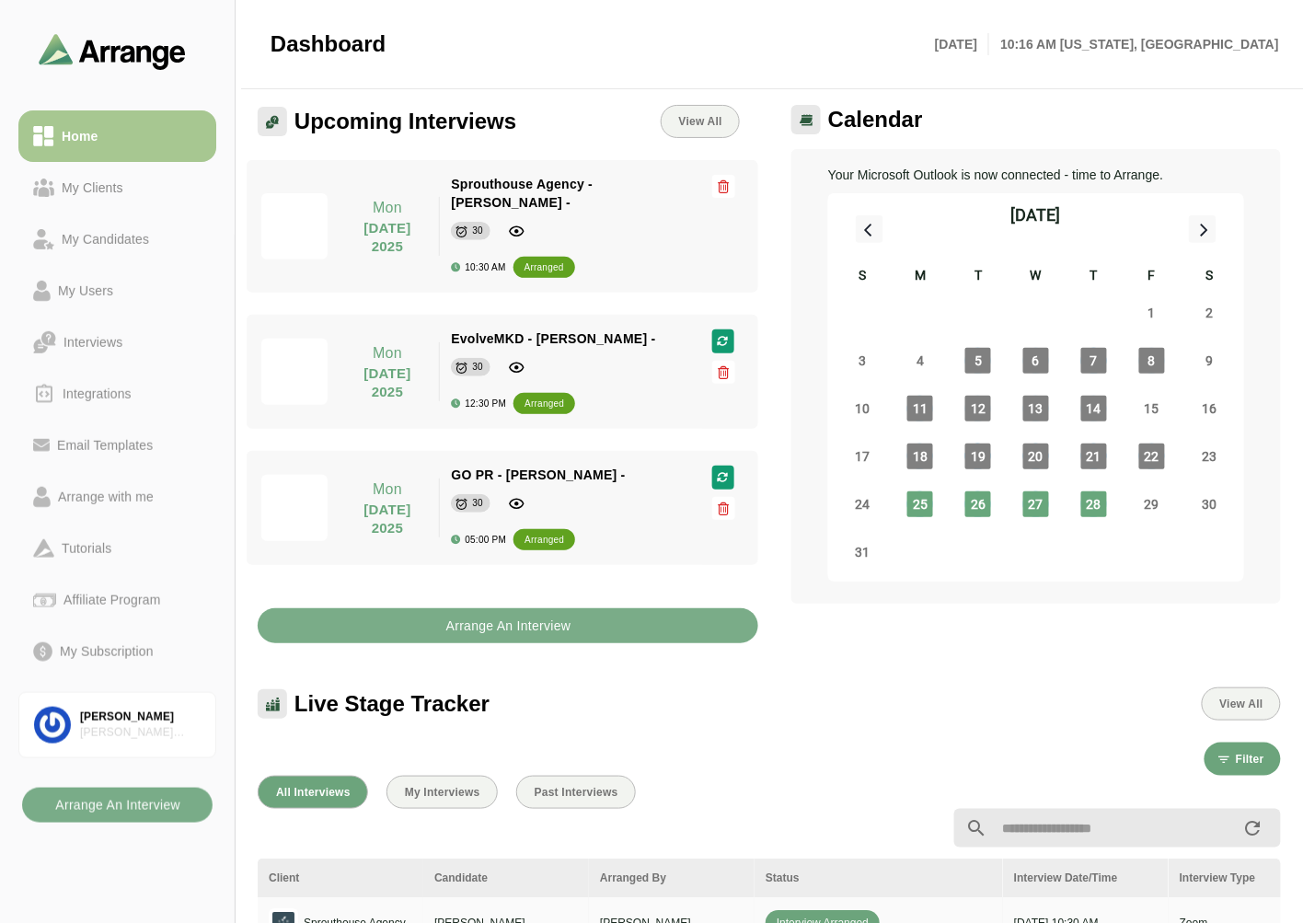
scroll to position [517, 0]
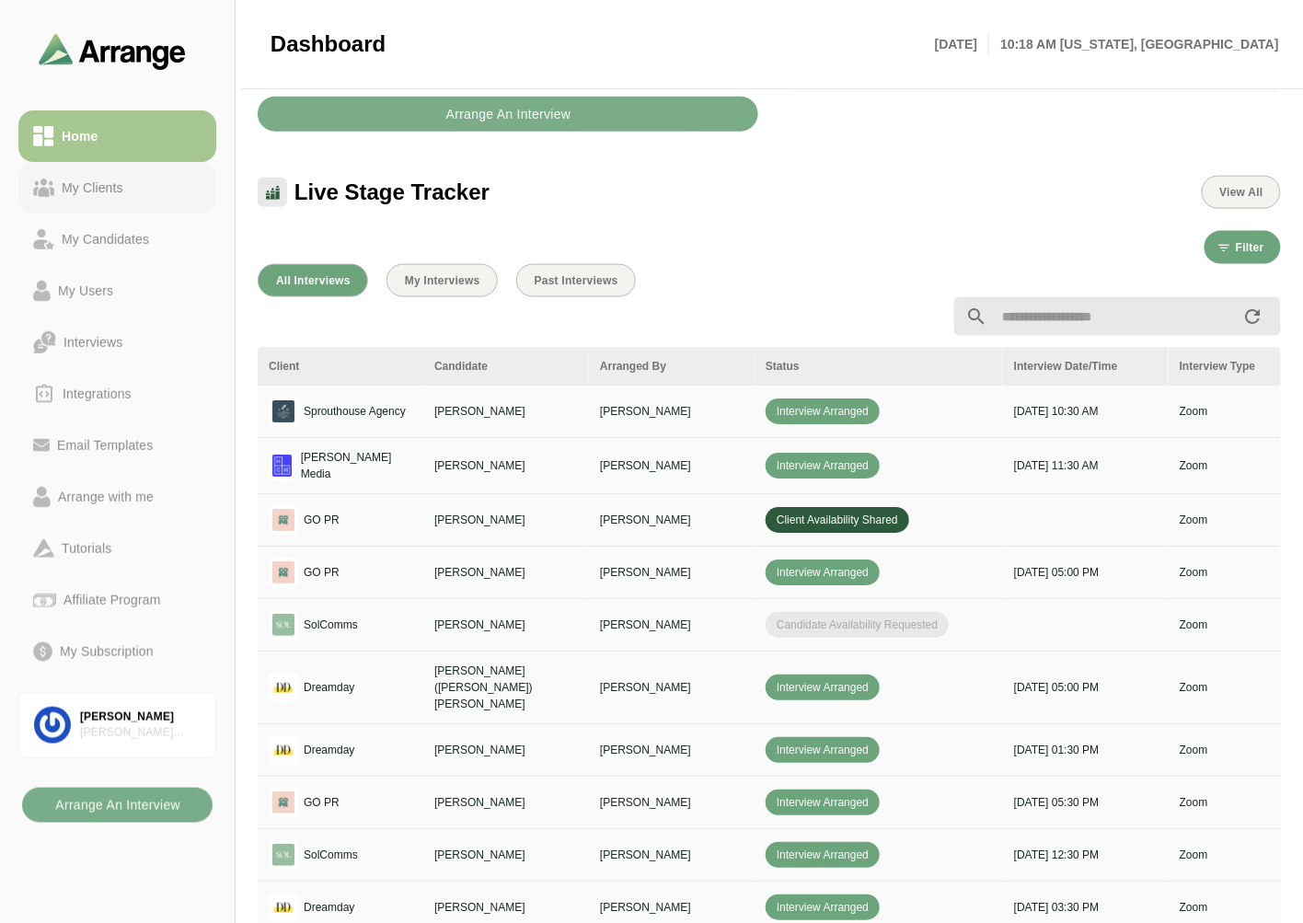
click at [95, 181] on div "My Clients" at bounding box center [92, 188] width 76 height 22
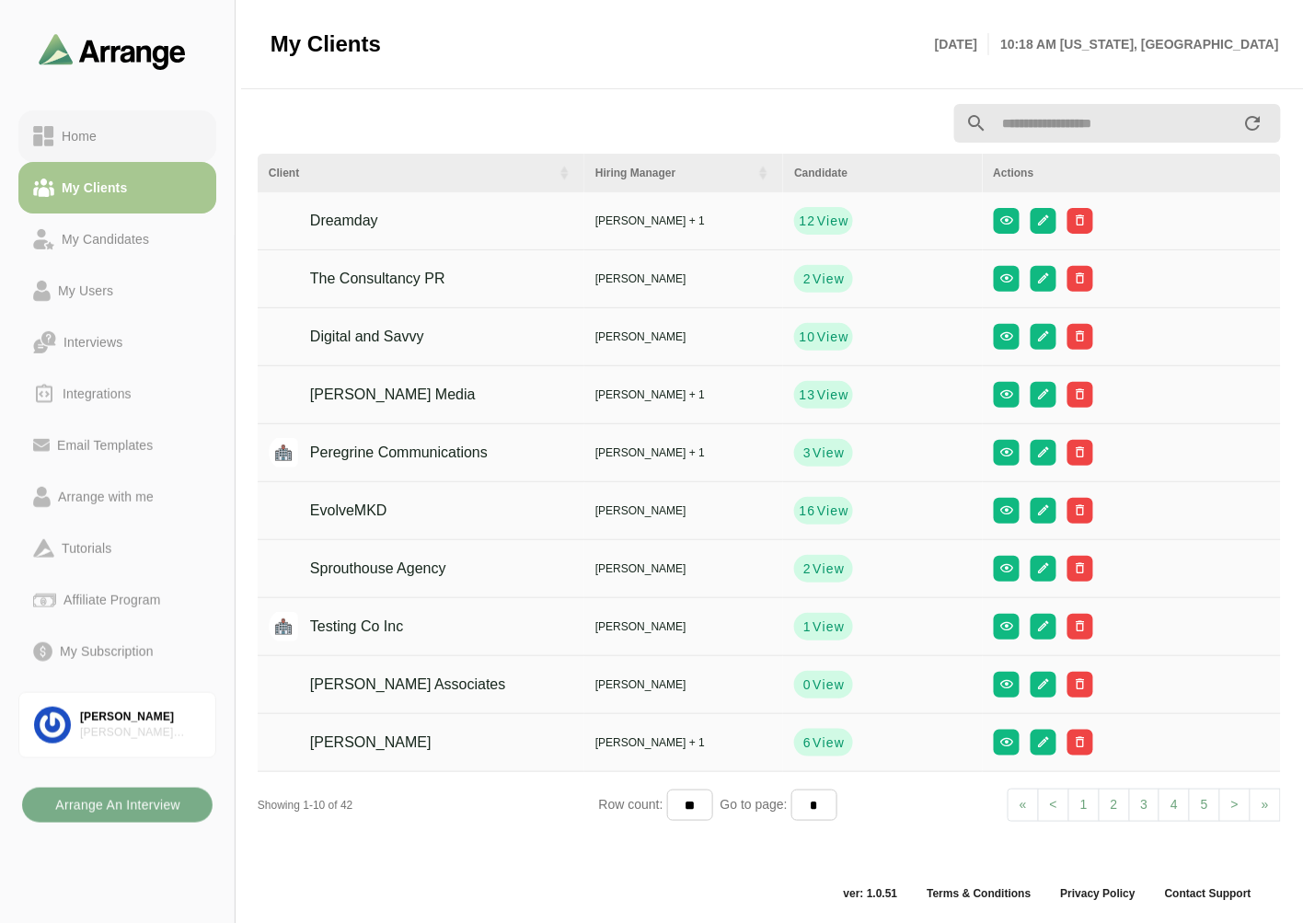
scroll to position [6, 0]
click at [115, 125] on div "Home" at bounding box center [117, 136] width 168 height 22
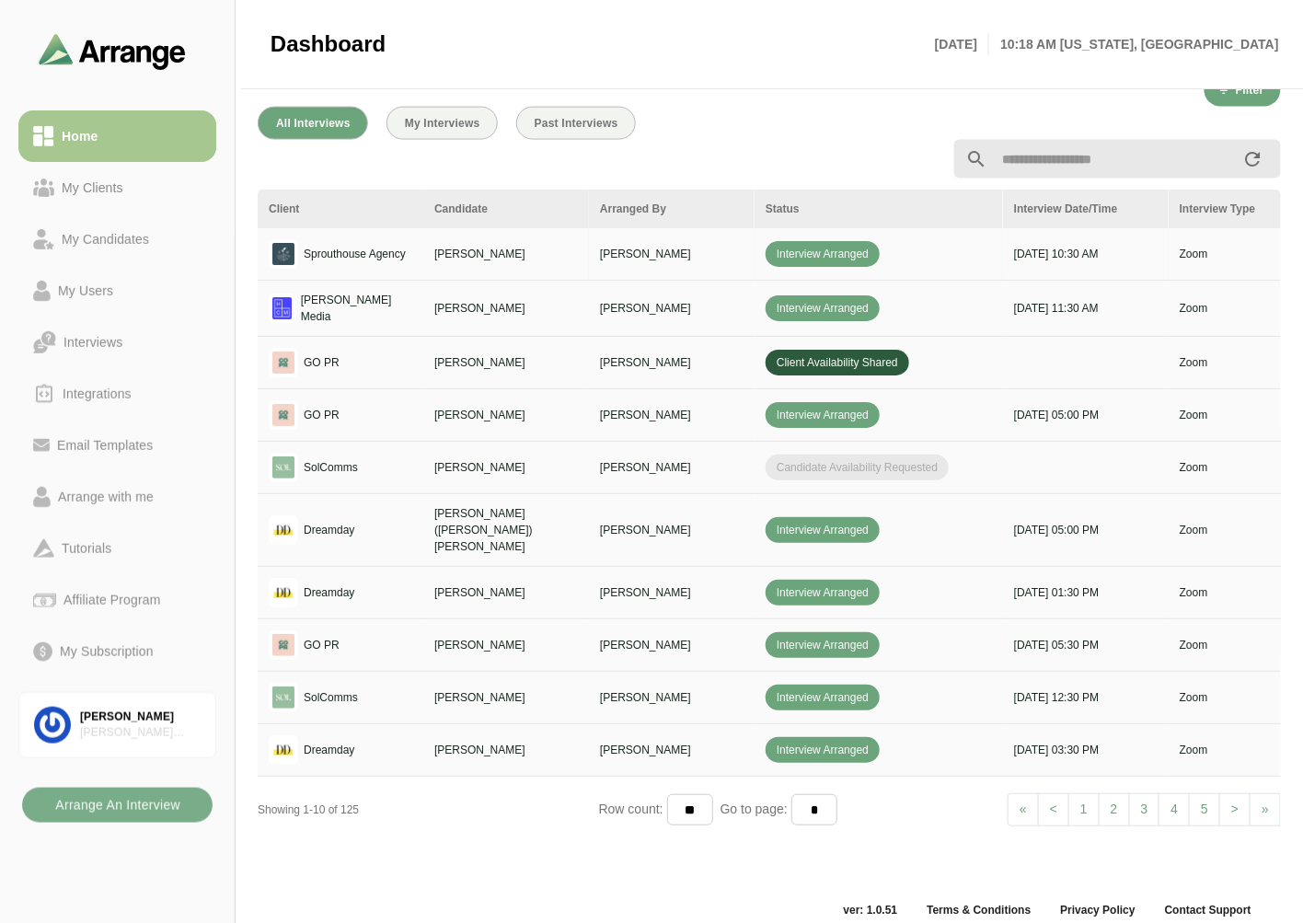
scroll to position [692, 0]
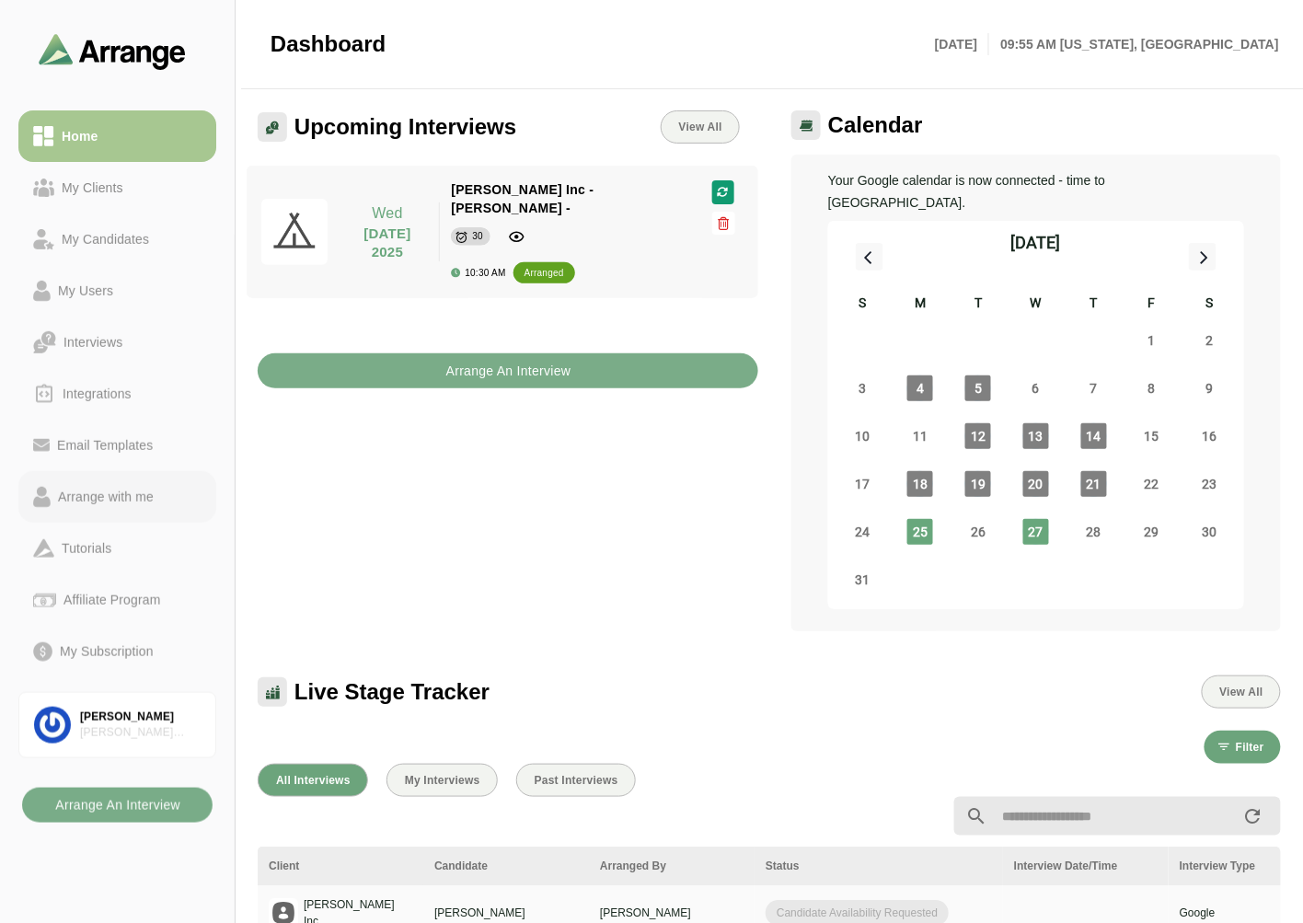
click at [123, 491] on div "Arrange with me" at bounding box center [106, 497] width 110 height 22
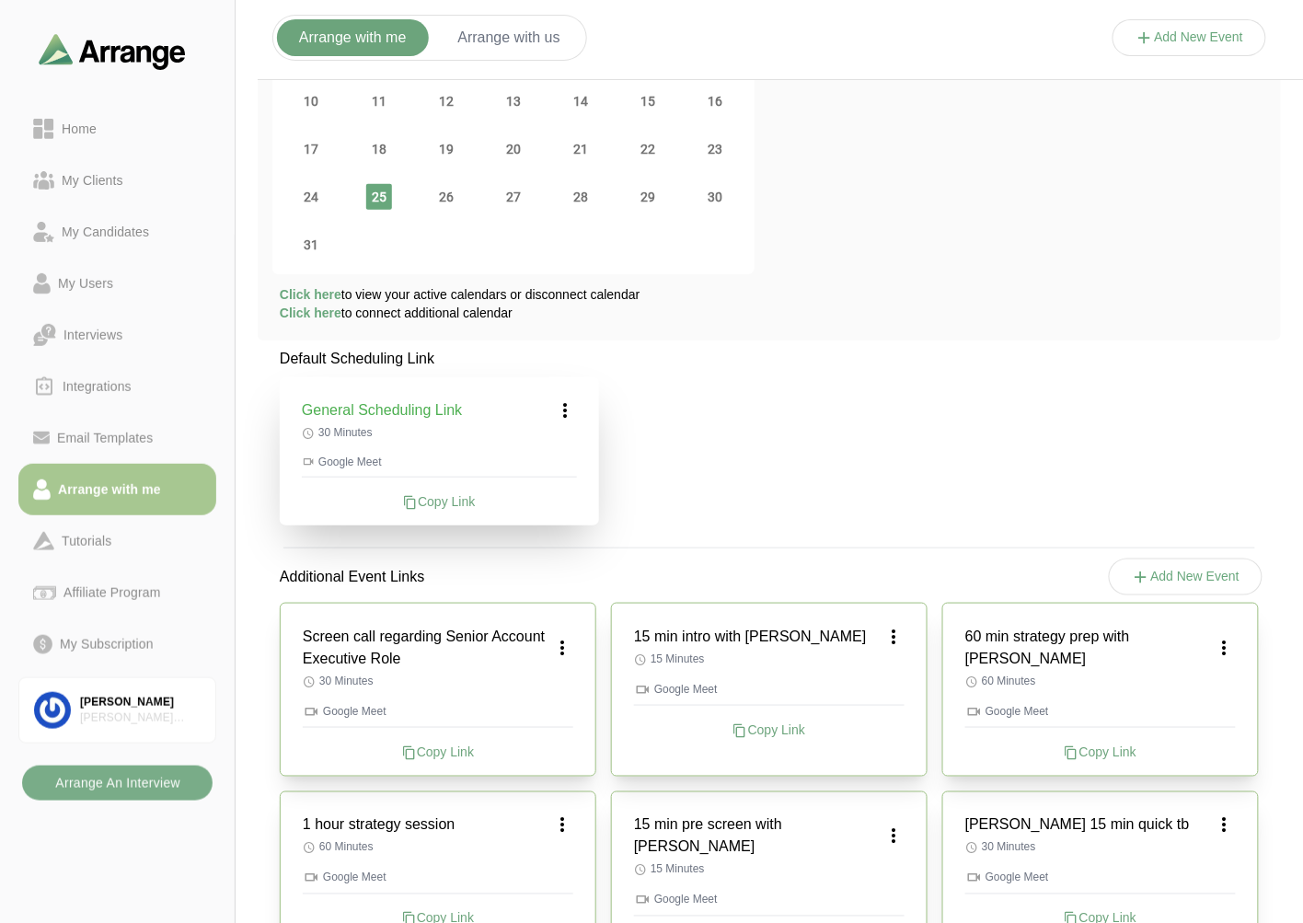
scroll to position [204, 0]
click at [563, 406] on icon at bounding box center [566, 409] width 22 height 22
click at [713, 440] on div "Default Scheduling Link General Scheduling Link Edit 30 Minutes Google Meet Cop…" at bounding box center [769, 854] width 1023 height 1017
click at [573, 641] on div "Screen call regarding Senior Account Executive Role 30 Minutes Google Meet Copy…" at bounding box center [438, 688] width 317 height 174
click at [558, 637] on icon at bounding box center [562, 646] width 22 height 22
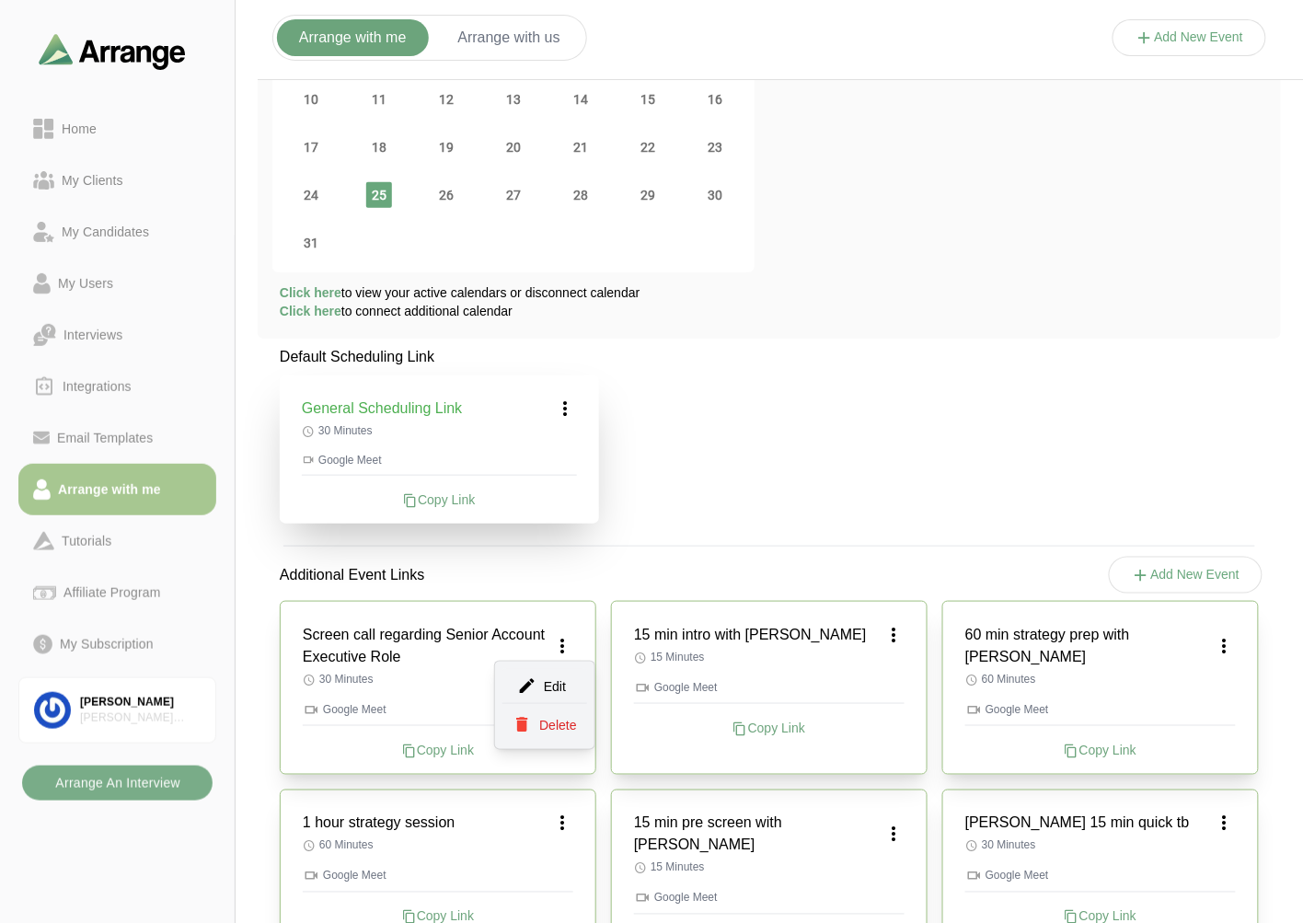
click at [530, 678] on icon at bounding box center [526, 685] width 19 height 19
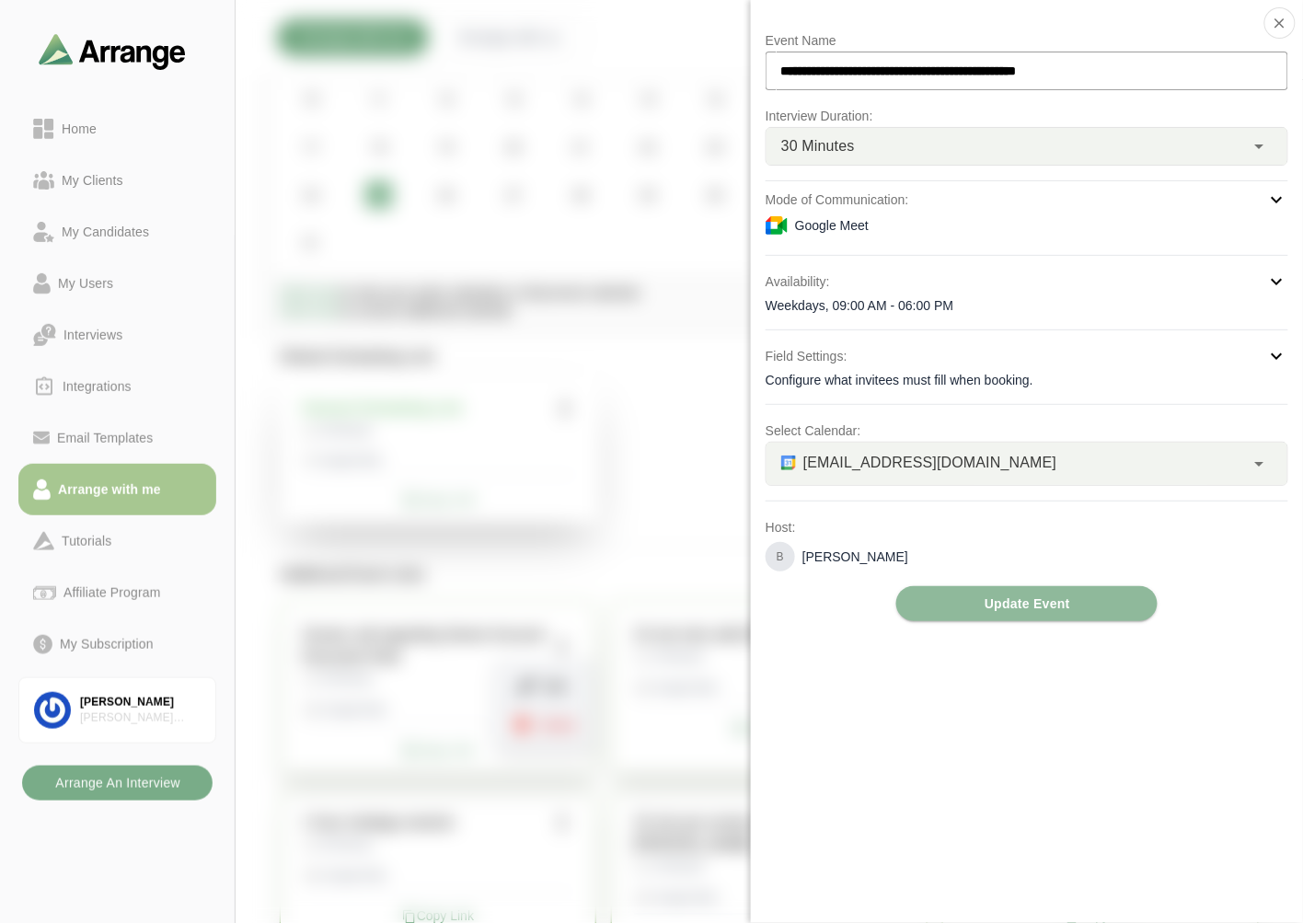
click at [932, 463] on span "bgabay88@gmail.com" at bounding box center [929, 463] width 253 height 24
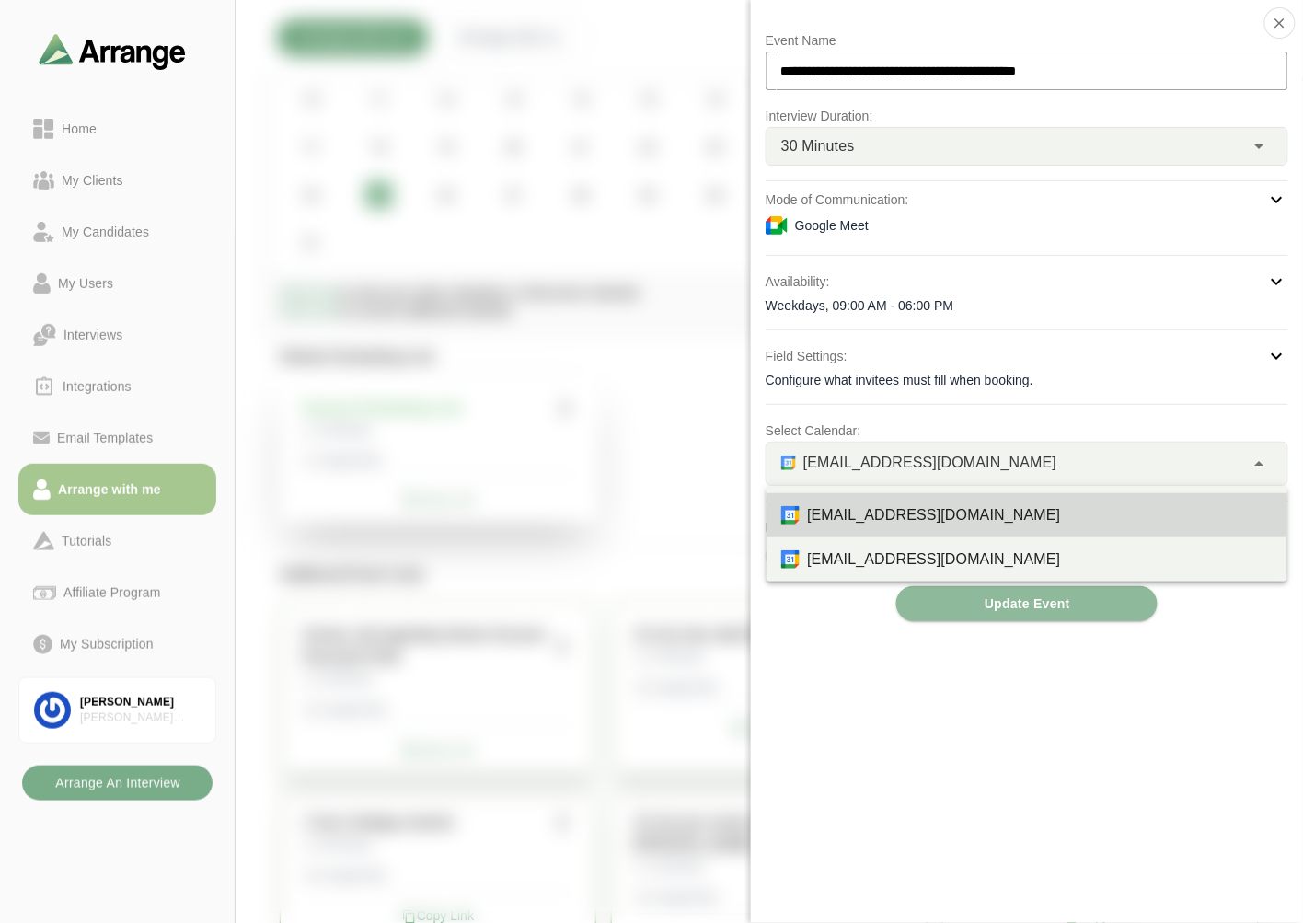
click at [964, 423] on p "Select Calendar:" at bounding box center [1027, 431] width 523 height 22
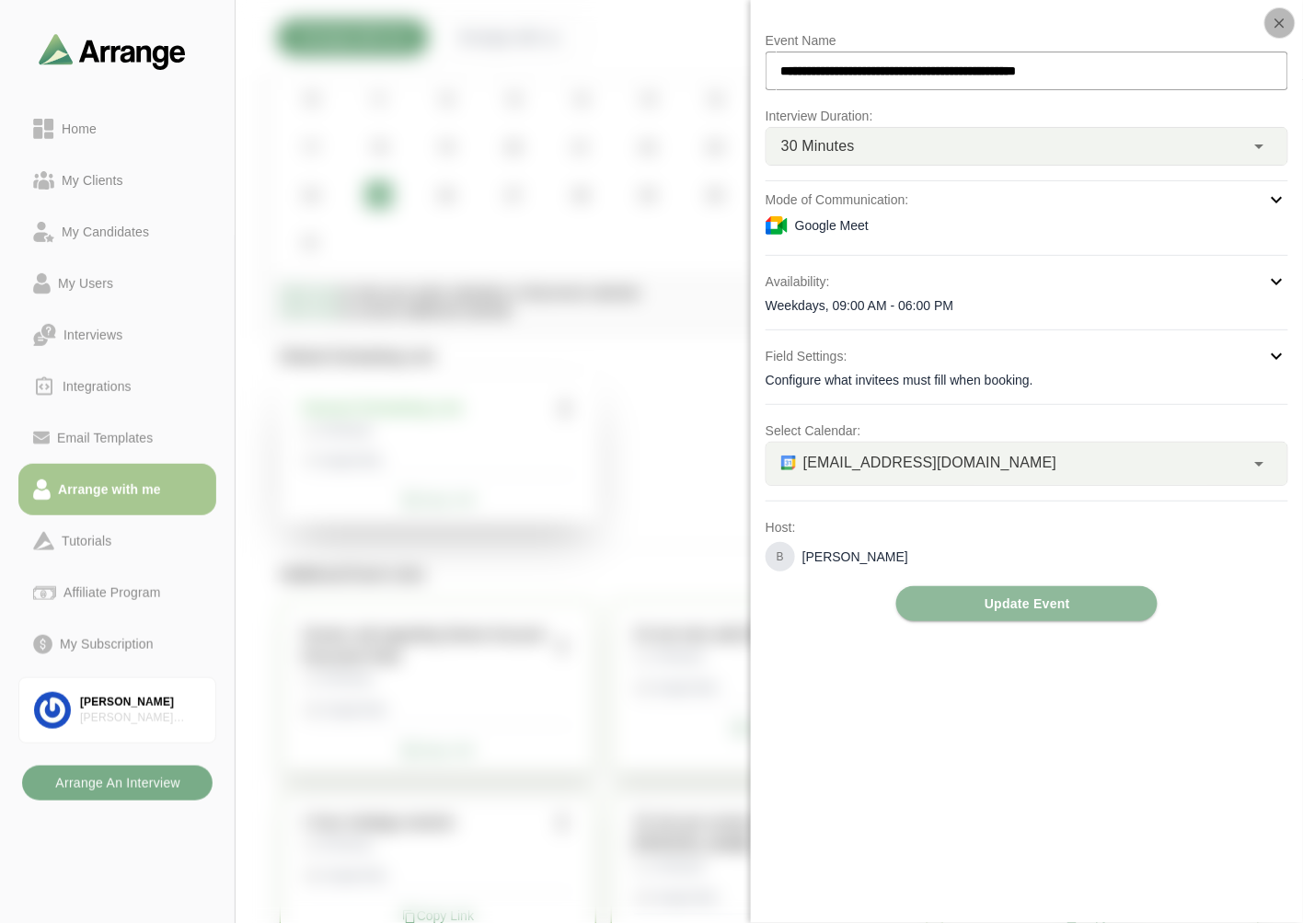
click at [1286, 19] on icon "button" at bounding box center [1280, 23] width 17 height 17
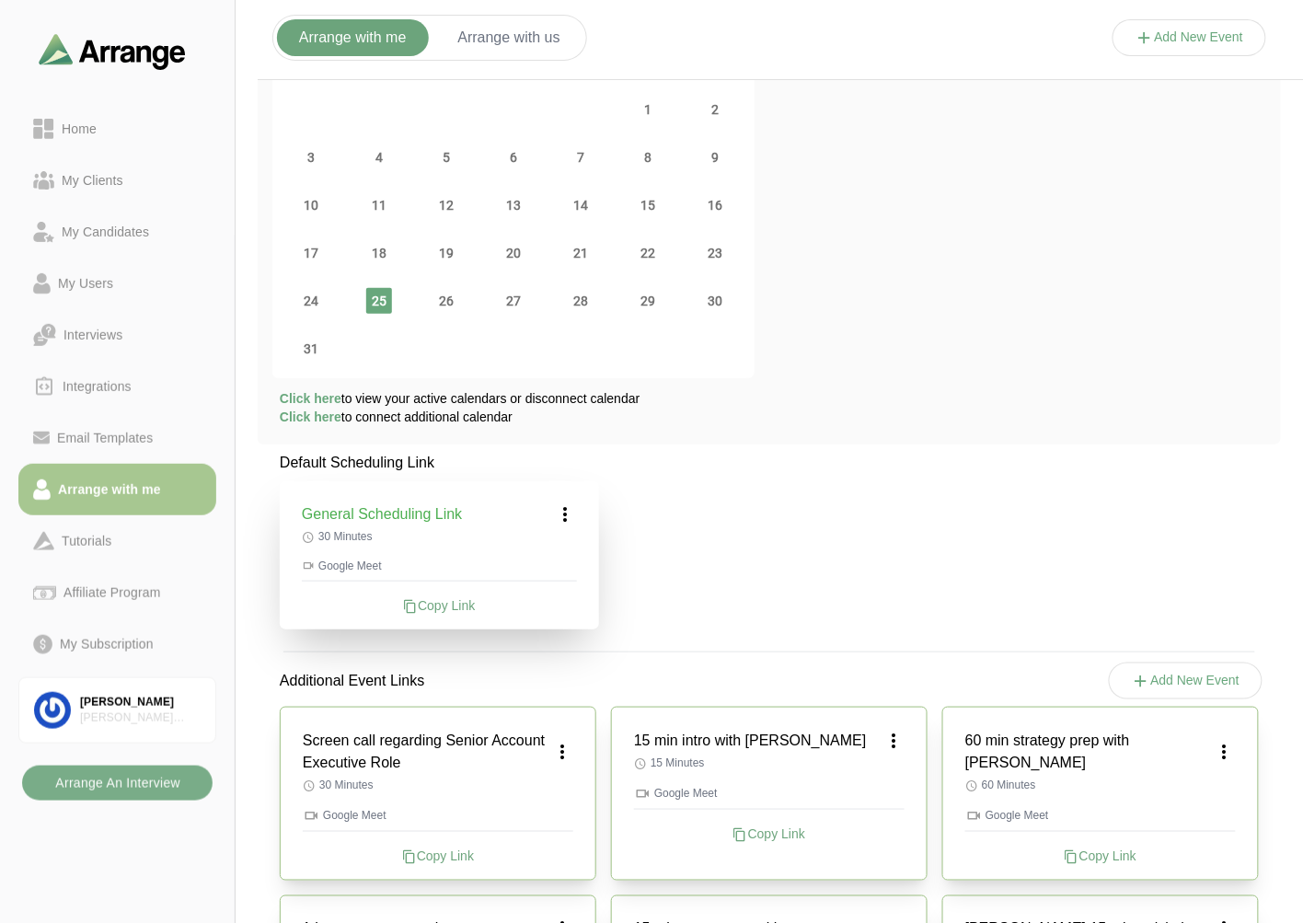
scroll to position [0, 0]
